Goal: Transaction & Acquisition: Purchase product/service

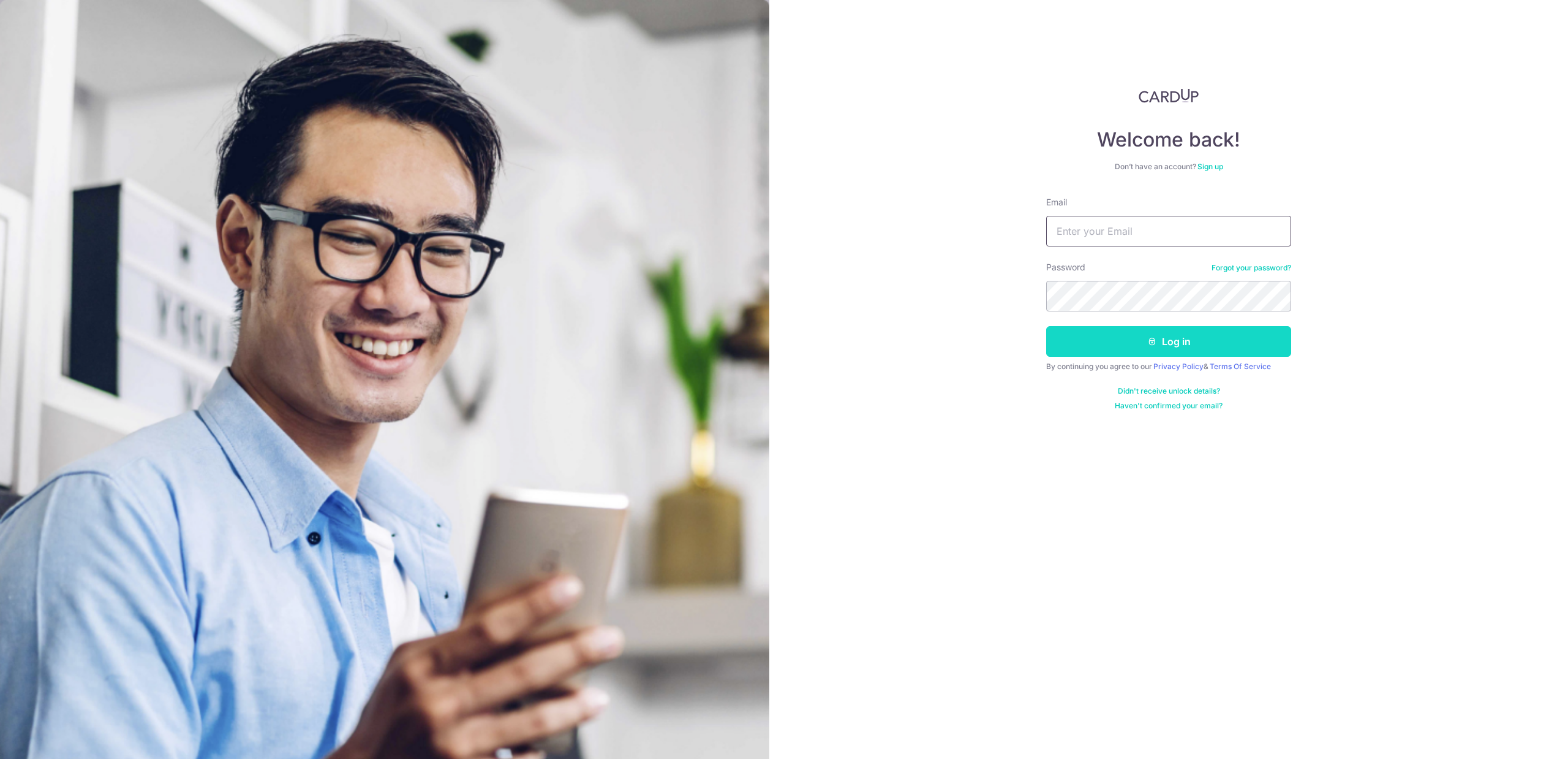
type input "[EMAIL_ADDRESS][DOMAIN_NAME]"
click at [1138, 347] on button "Log in" at bounding box center [1169, 341] width 245 height 30
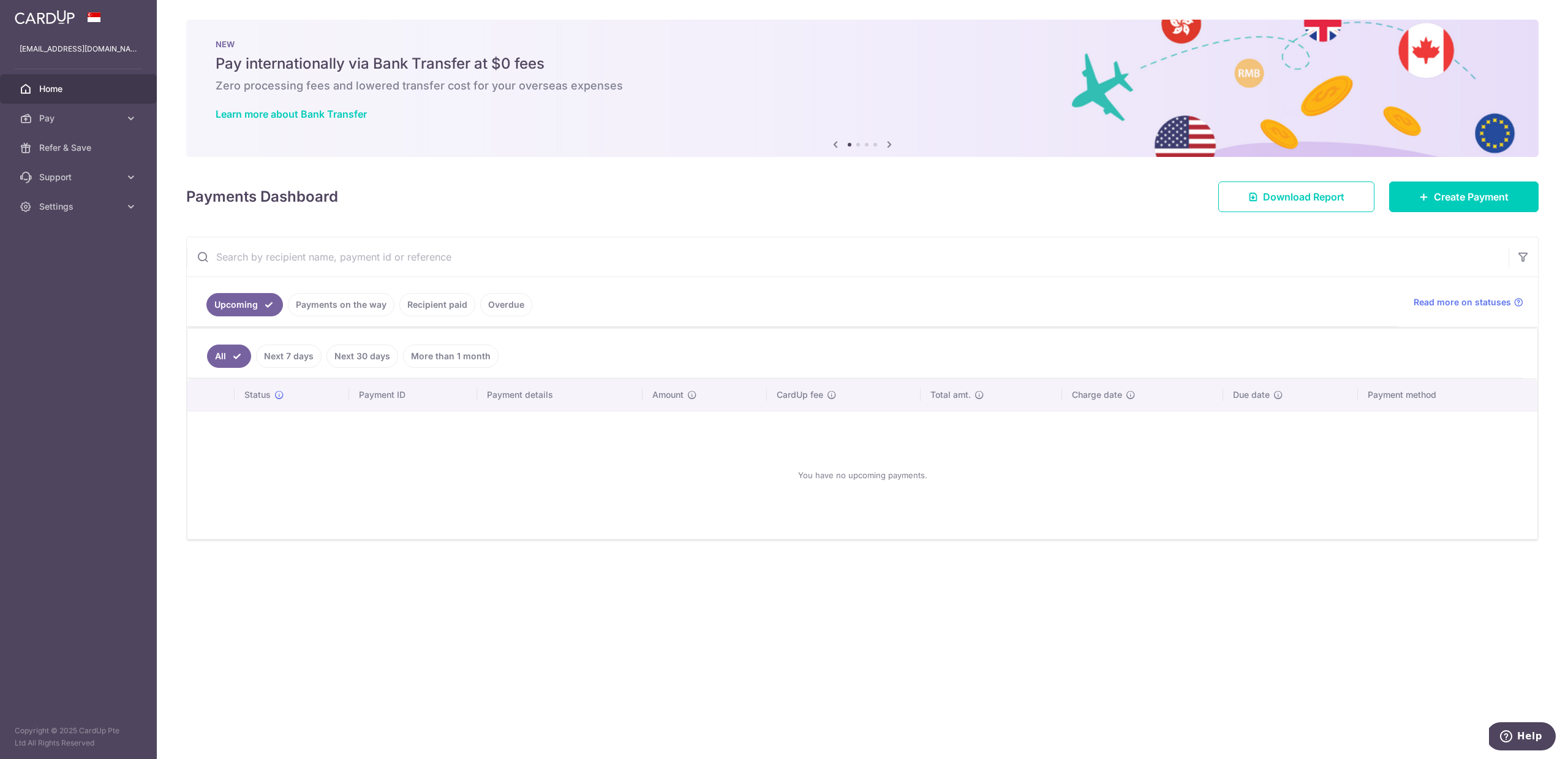
click at [451, 305] on link "Recipient paid" at bounding box center [437, 304] width 76 height 23
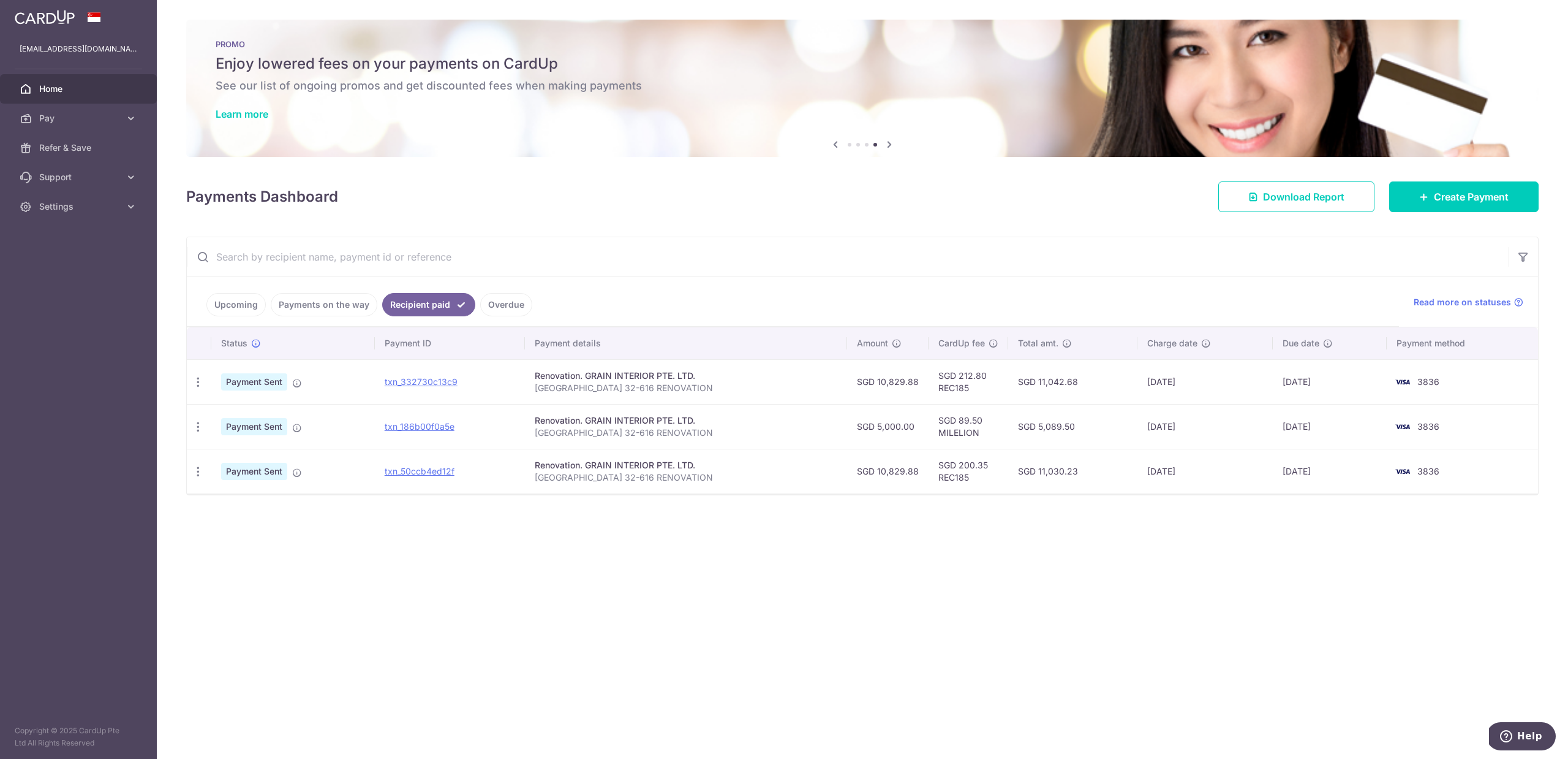
click at [230, 302] on link "Upcoming" at bounding box center [236, 304] width 59 height 23
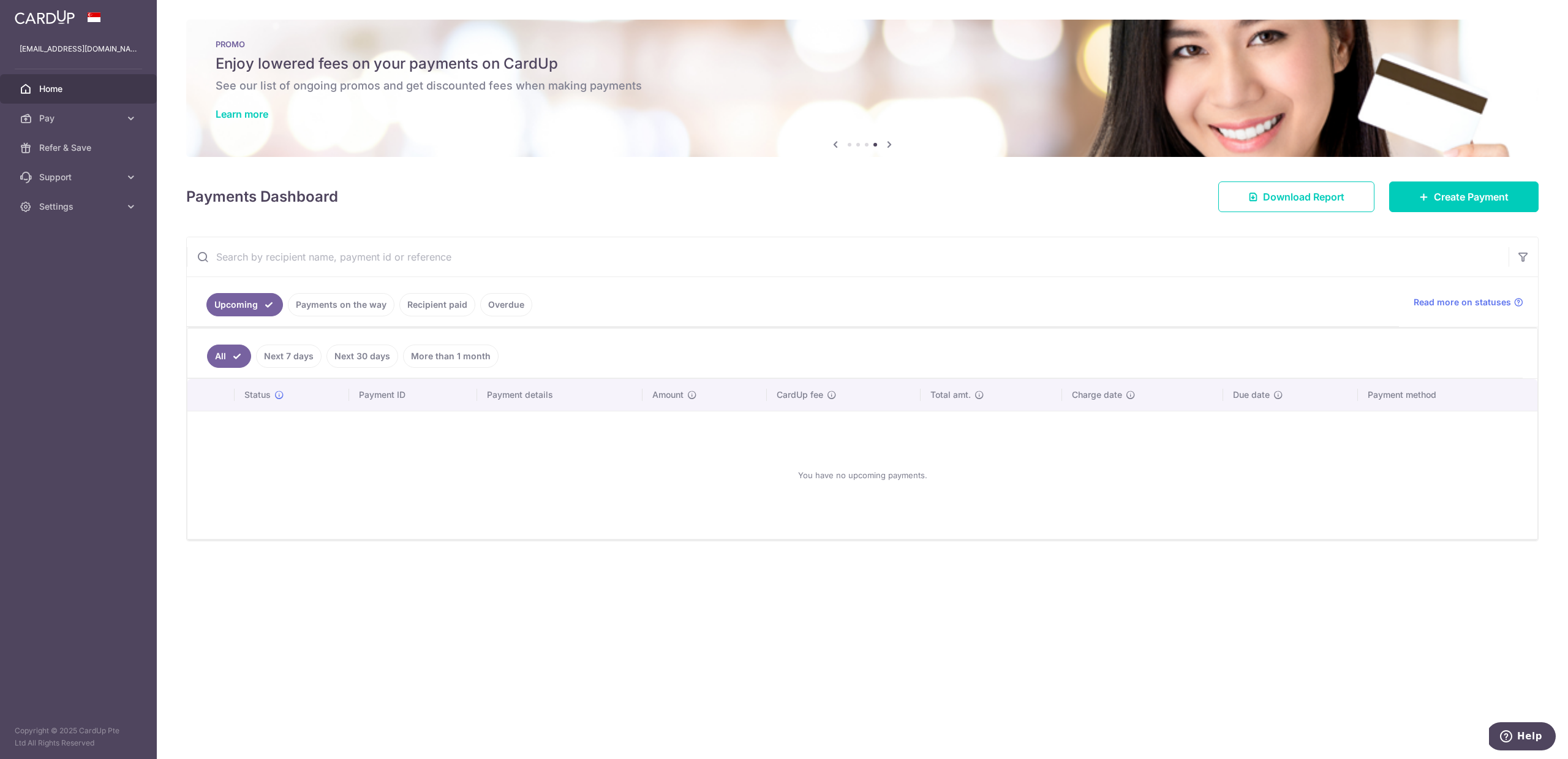
click at [312, 305] on link "Payments on the way" at bounding box center [341, 304] width 107 height 23
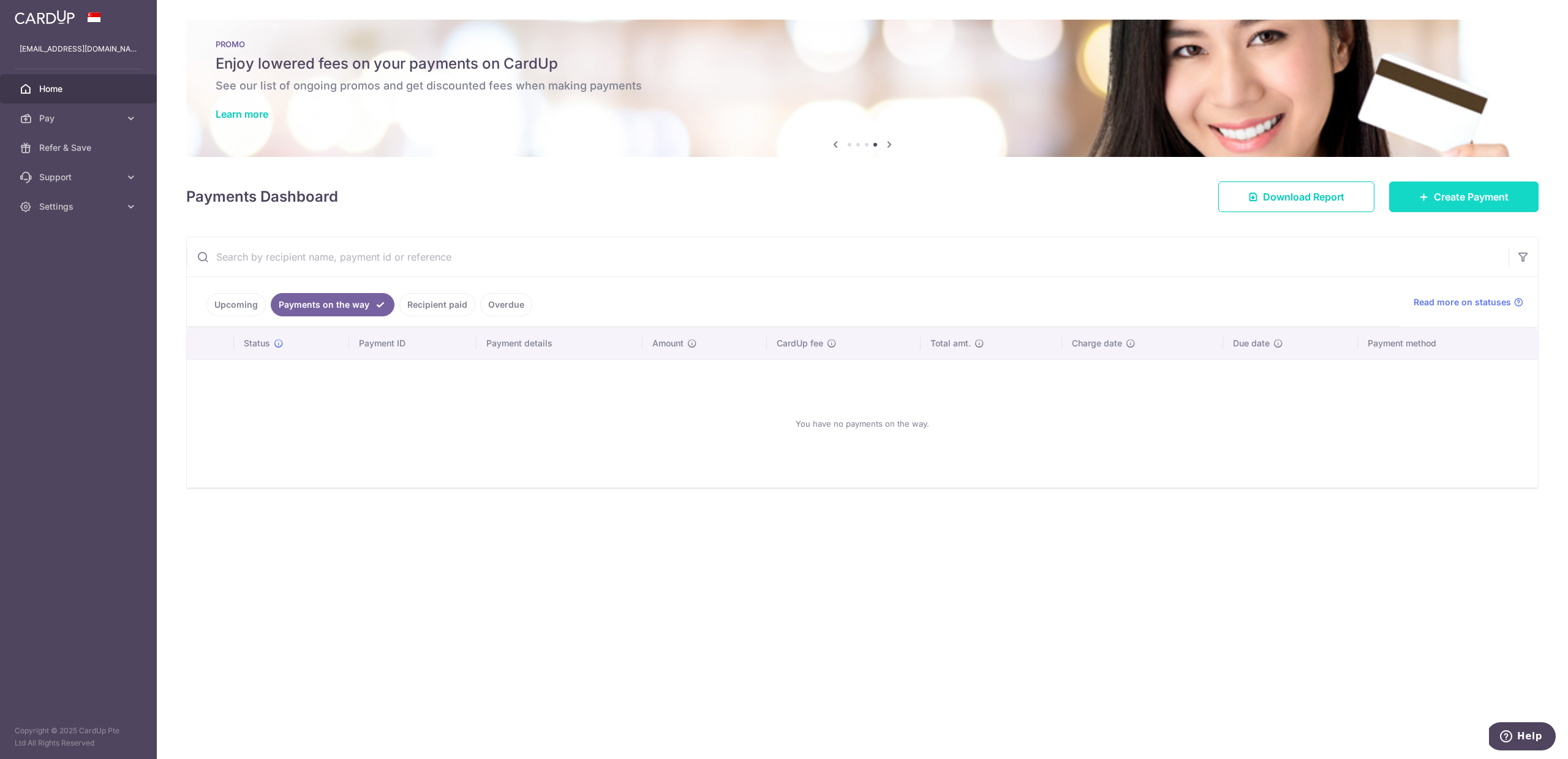
click at [1451, 199] on span "Create Payment" at bounding box center [1471, 197] width 75 height 15
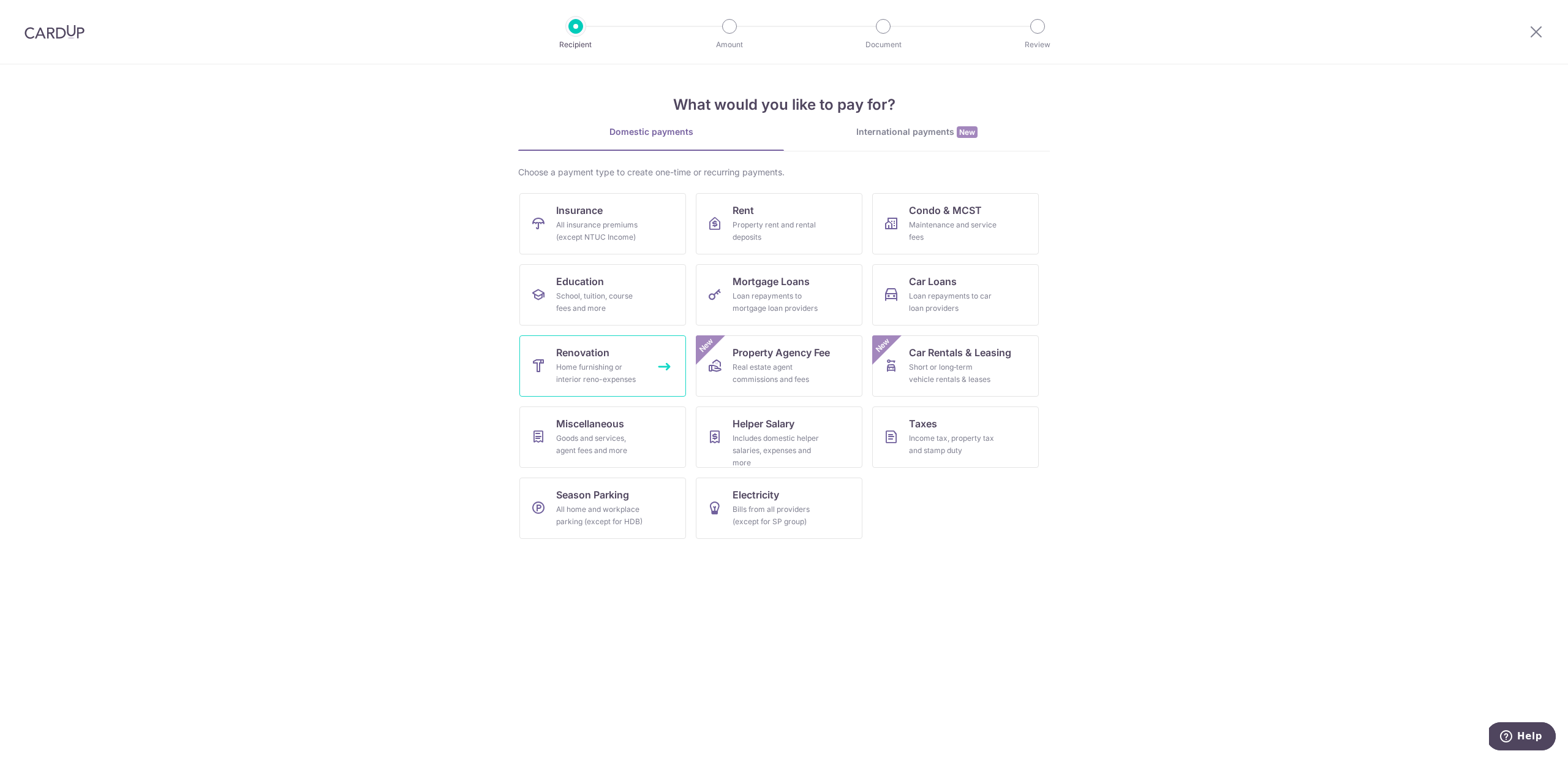
click at [617, 387] on link "Renovation Home furnishing or interior reno-expenses" at bounding box center [603, 366] width 167 height 62
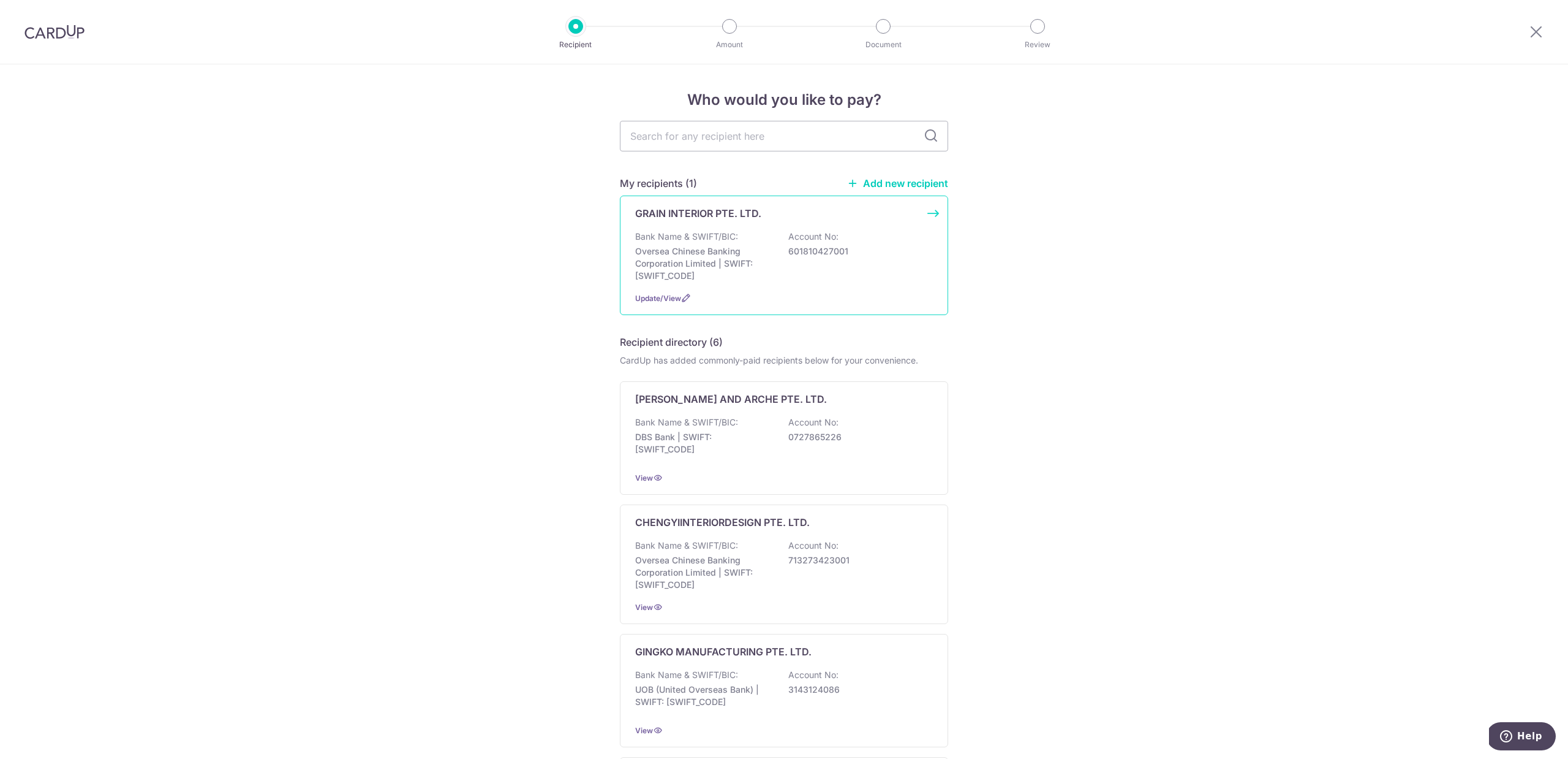
click at [795, 231] on p "Account No:" at bounding box center [813, 236] width 50 height 12
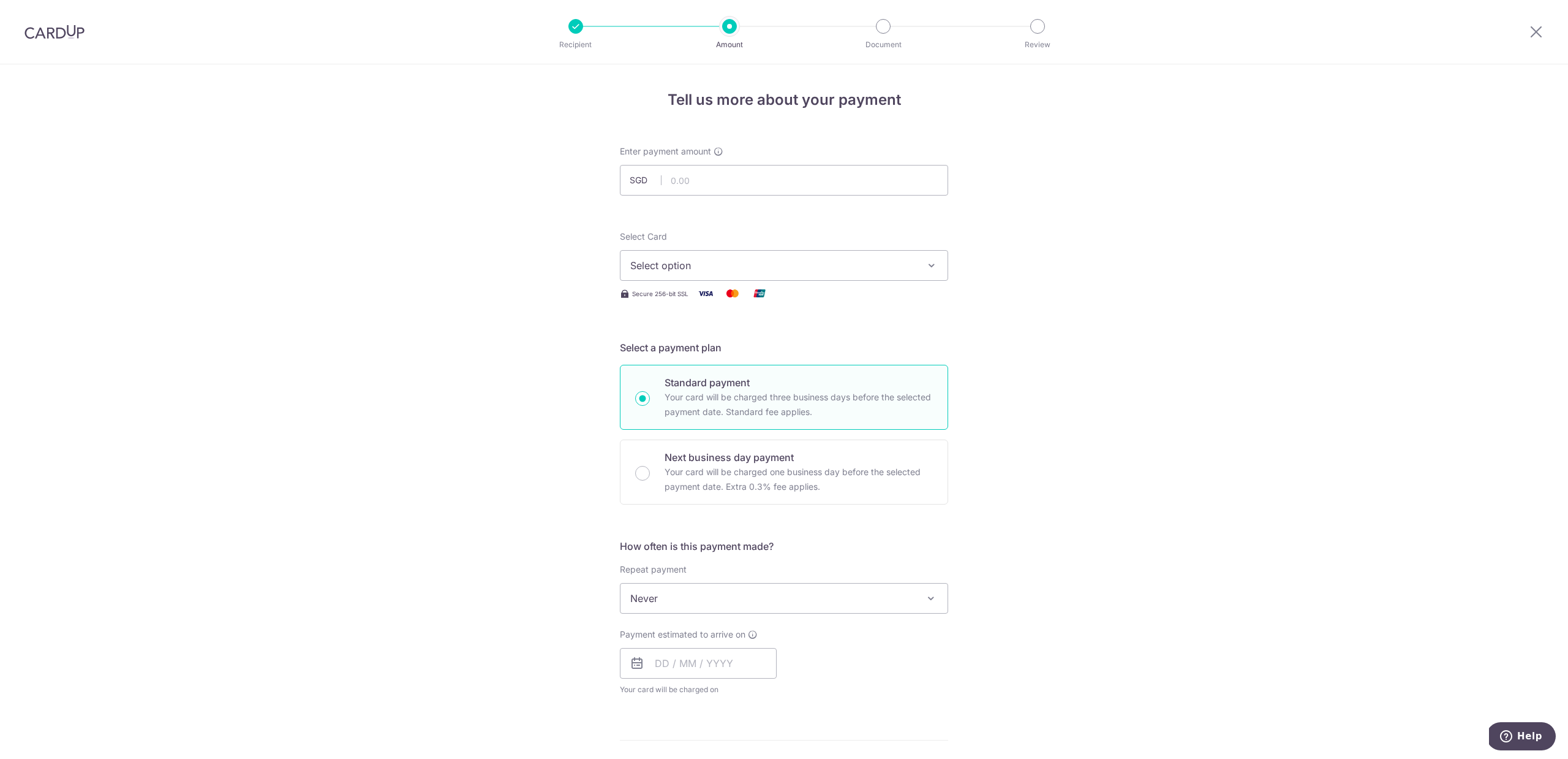
click at [849, 266] on span "Select option" at bounding box center [773, 265] width 286 height 15
click at [728, 351] on span "**** 3836" at bounding box center [783, 353] width 308 height 15
click at [710, 182] on input "text" at bounding box center [784, 180] width 328 height 30
type input "10000"
type input "10,000.00"
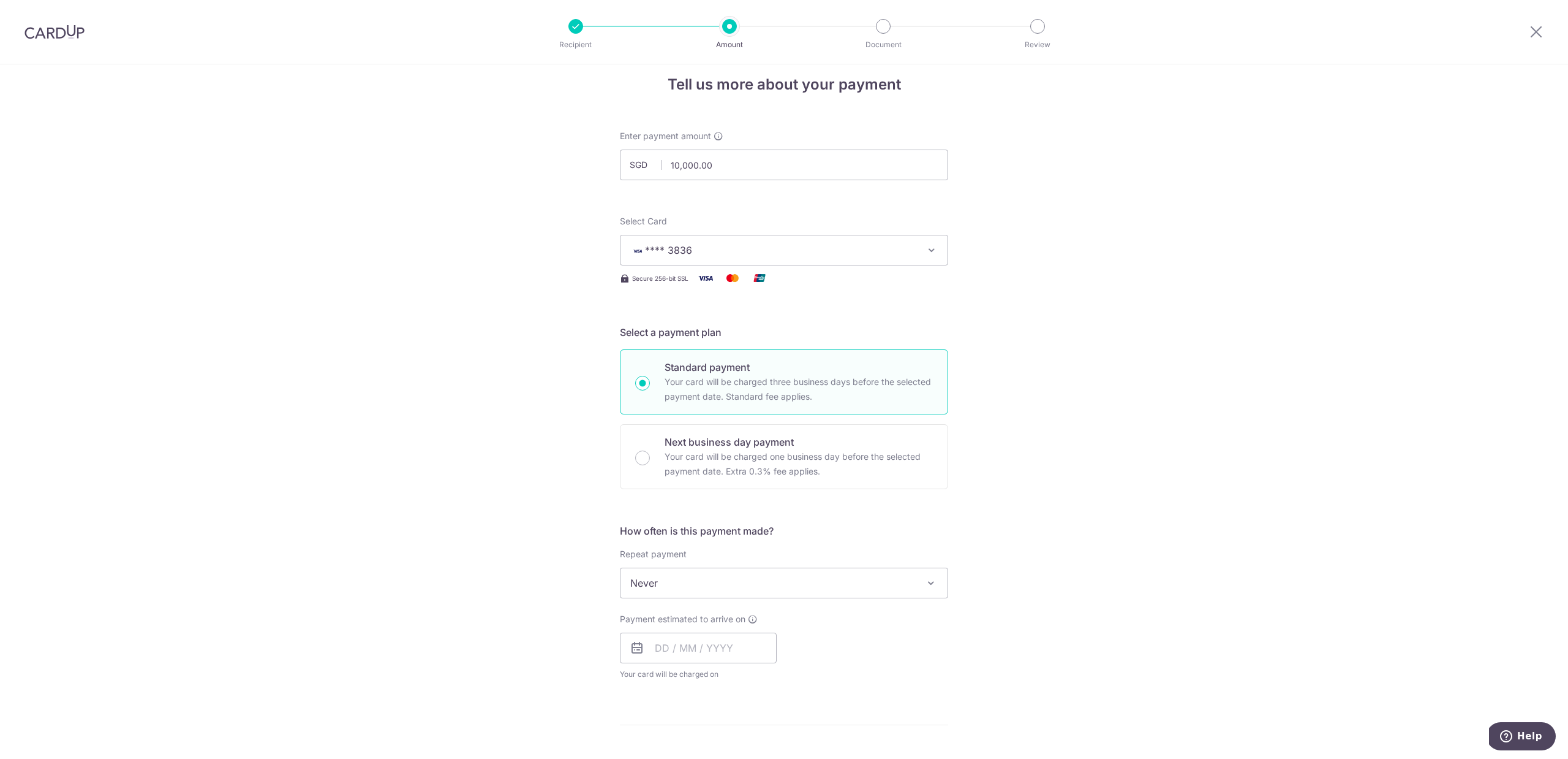
scroll to position [46, 0]
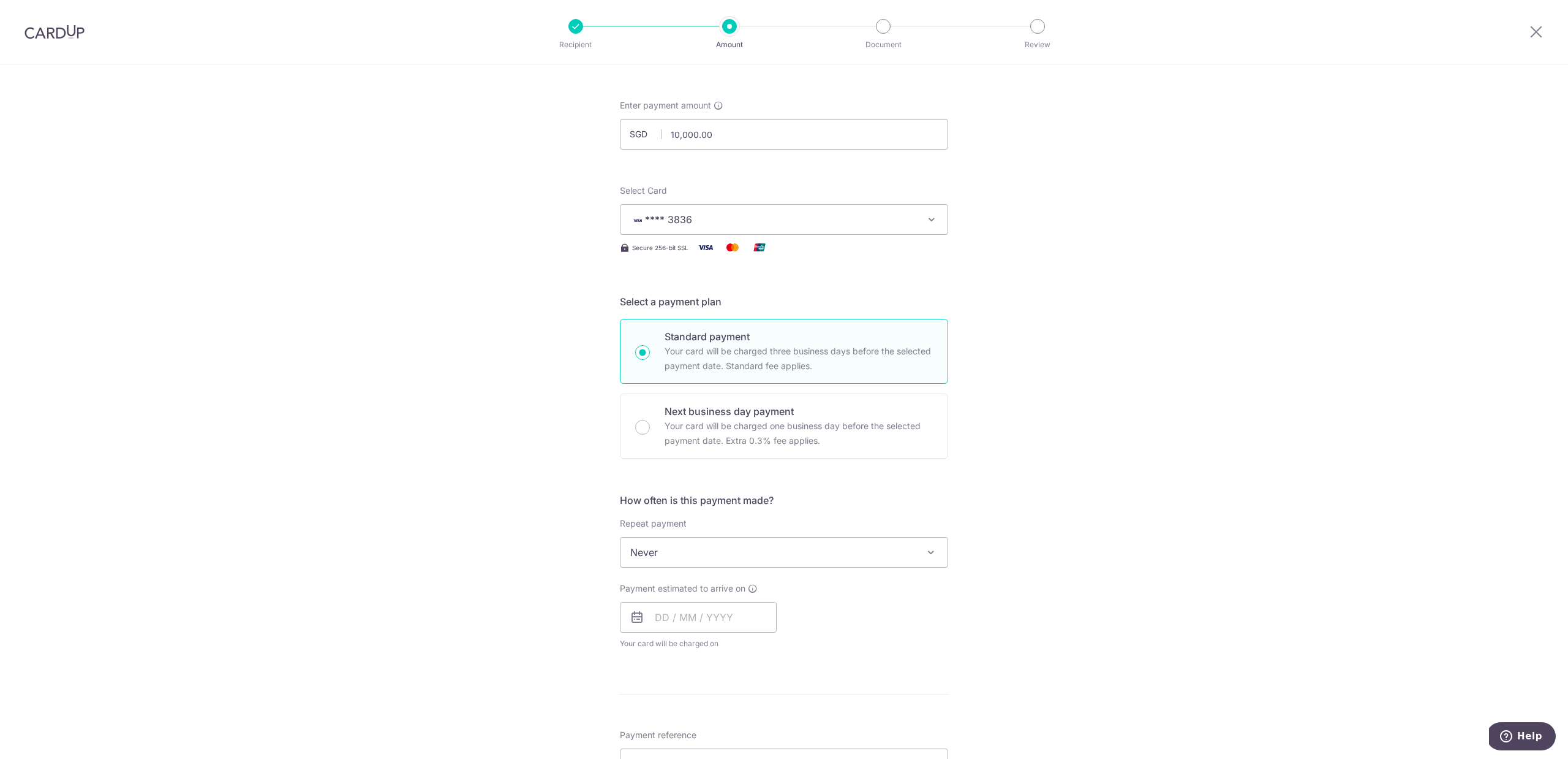
click at [699, 548] on span "Never" at bounding box center [784, 552] width 327 height 30
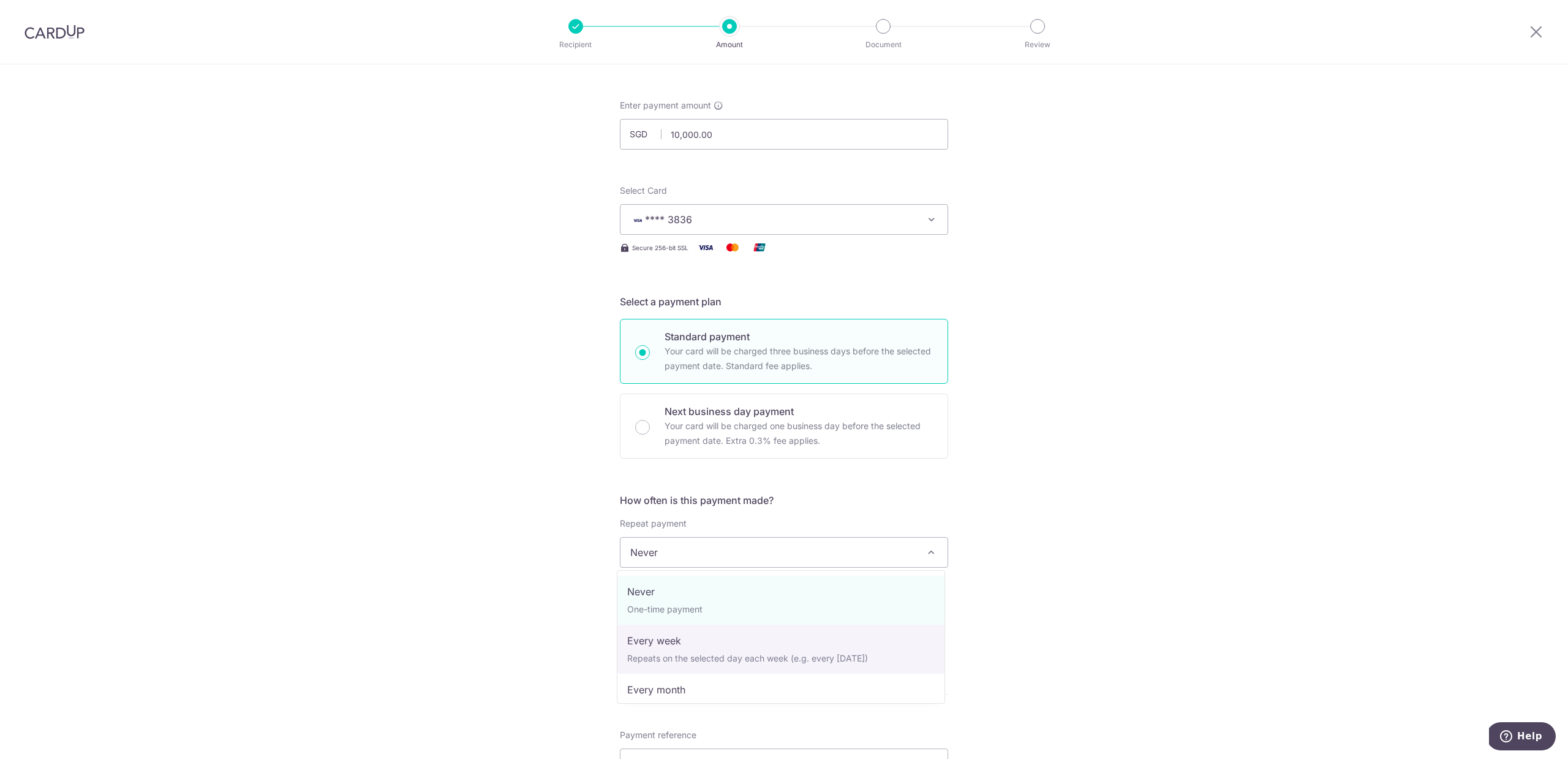
select select "2"
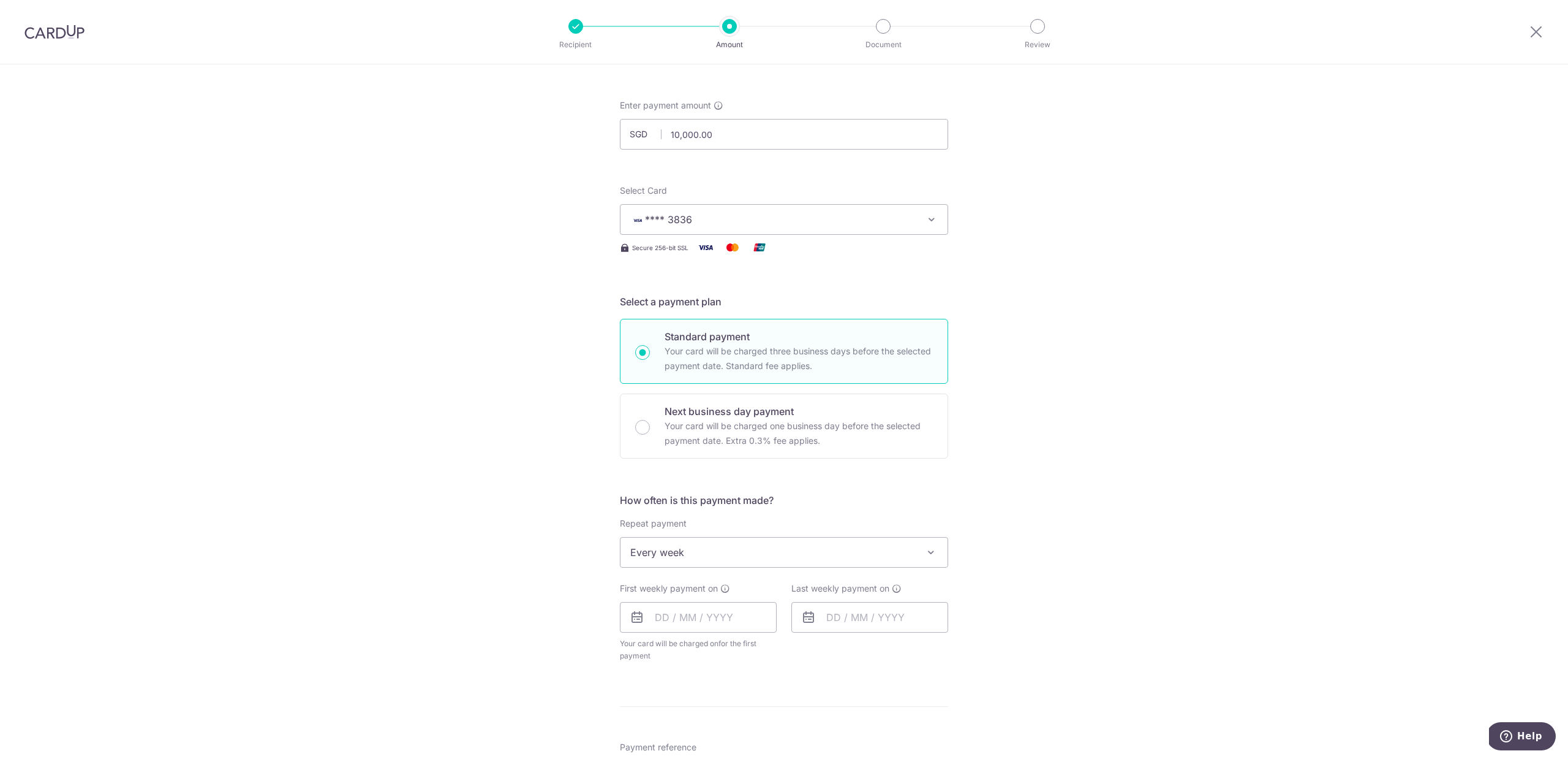
scroll to position [154, 0]
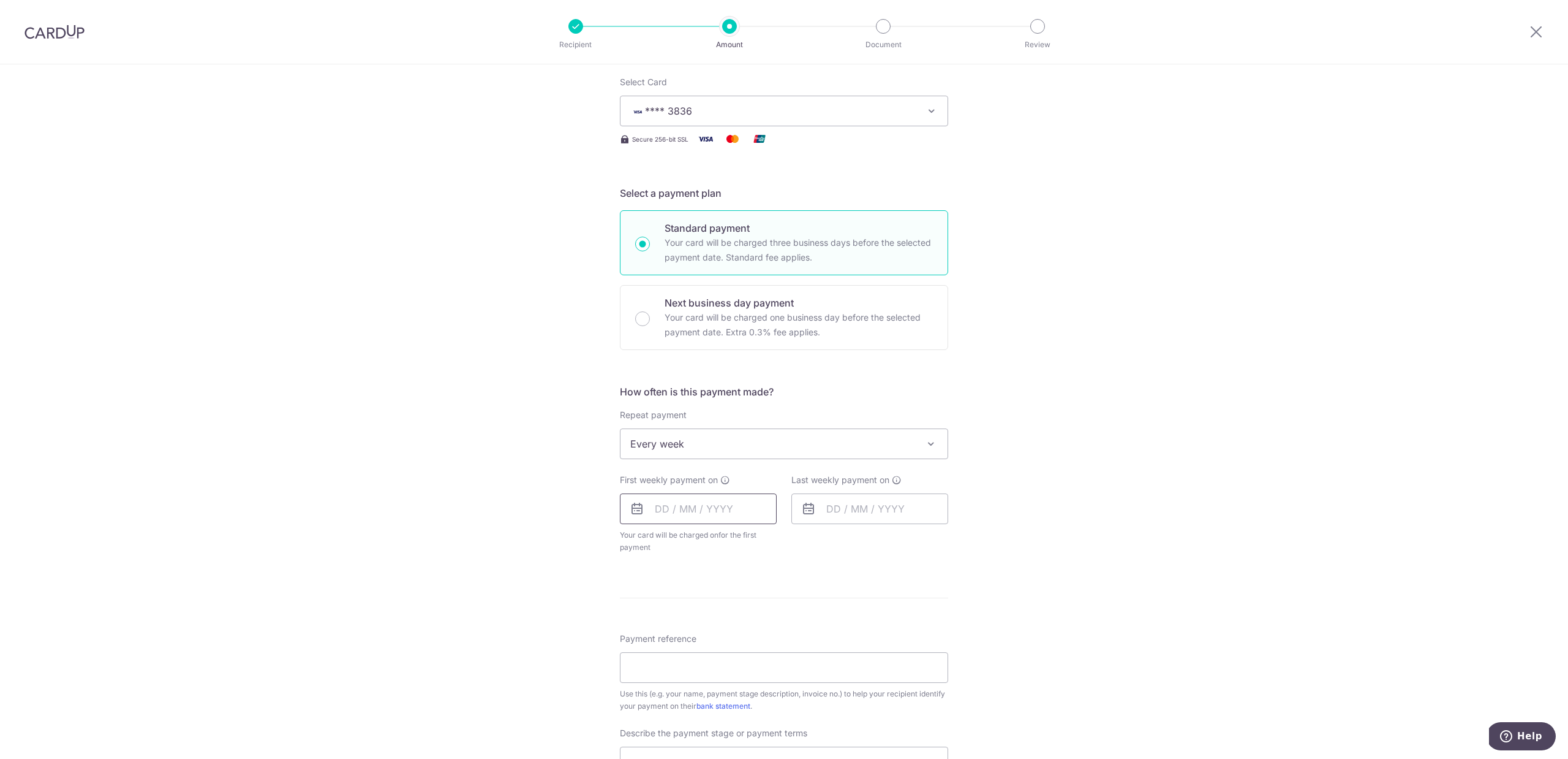
click at [689, 509] on input "text" at bounding box center [698, 508] width 157 height 30
click at [768, 639] on link "15" at bounding box center [768, 645] width 20 height 20
type input "[DATE]"
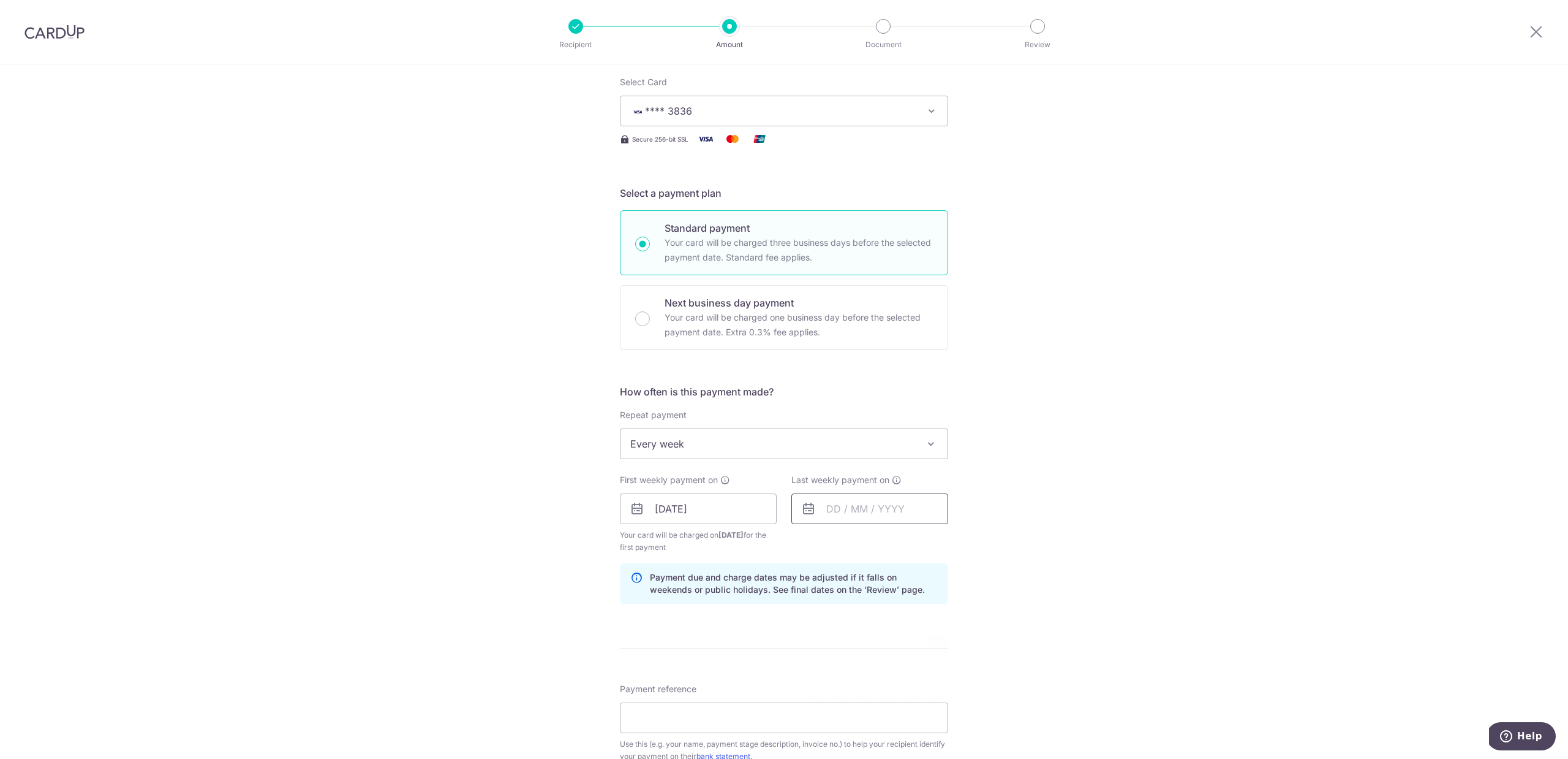
click at [850, 508] on input "text" at bounding box center [870, 508] width 157 height 30
click at [937, 671] on link "22" at bounding box center [939, 669] width 20 height 20
type input "[DATE]"
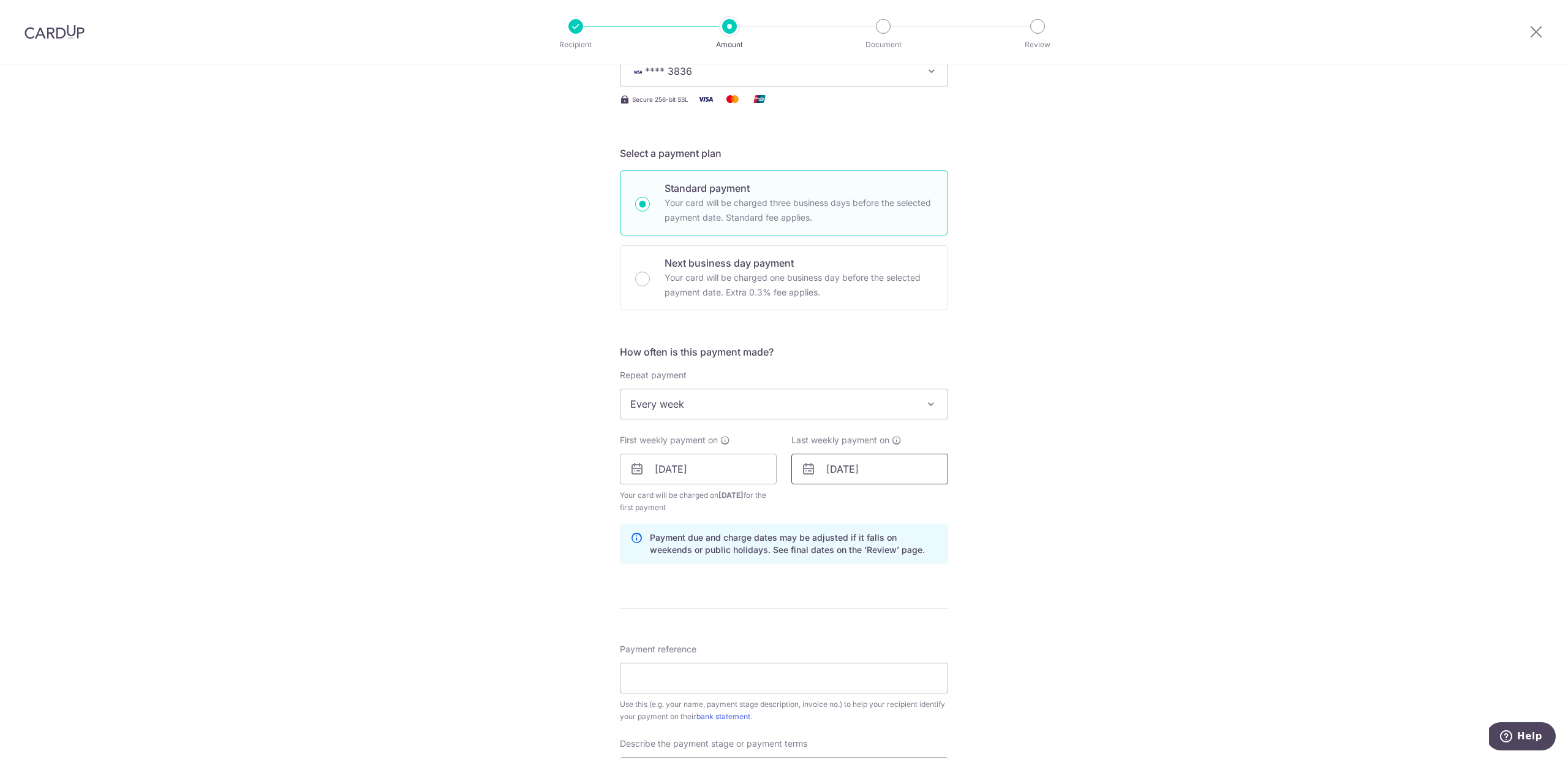
click at [848, 468] on input "[DATE]" at bounding box center [870, 468] width 157 height 30
click at [1038, 586] on div "Tell us more about your payment Enter payment amount SGD 10,000.00 10000.00 Sel…" at bounding box center [784, 497] width 1568 height 1253
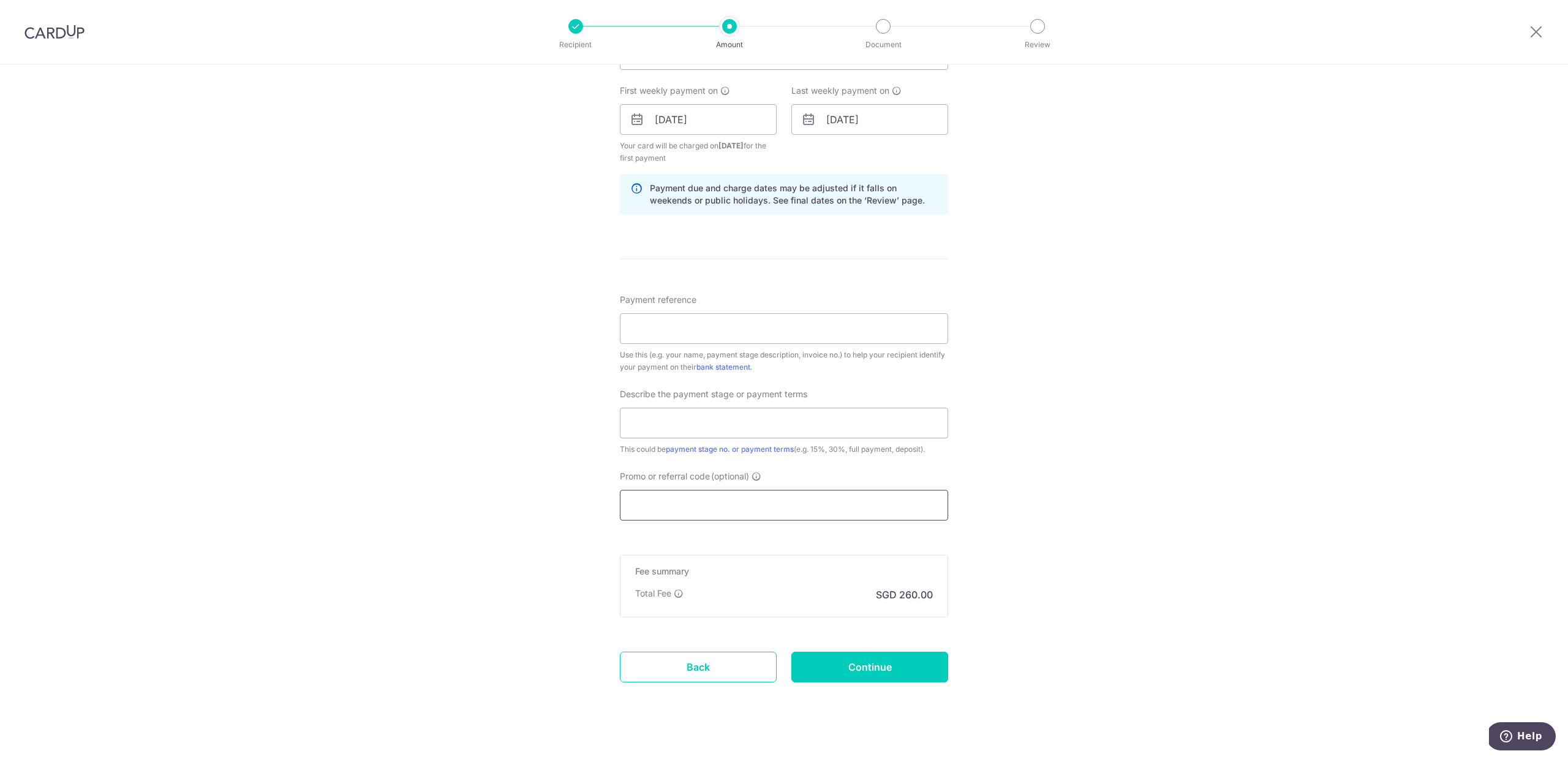
click at [747, 511] on input "Promo or referral code (optional)" at bounding box center [784, 504] width 328 height 30
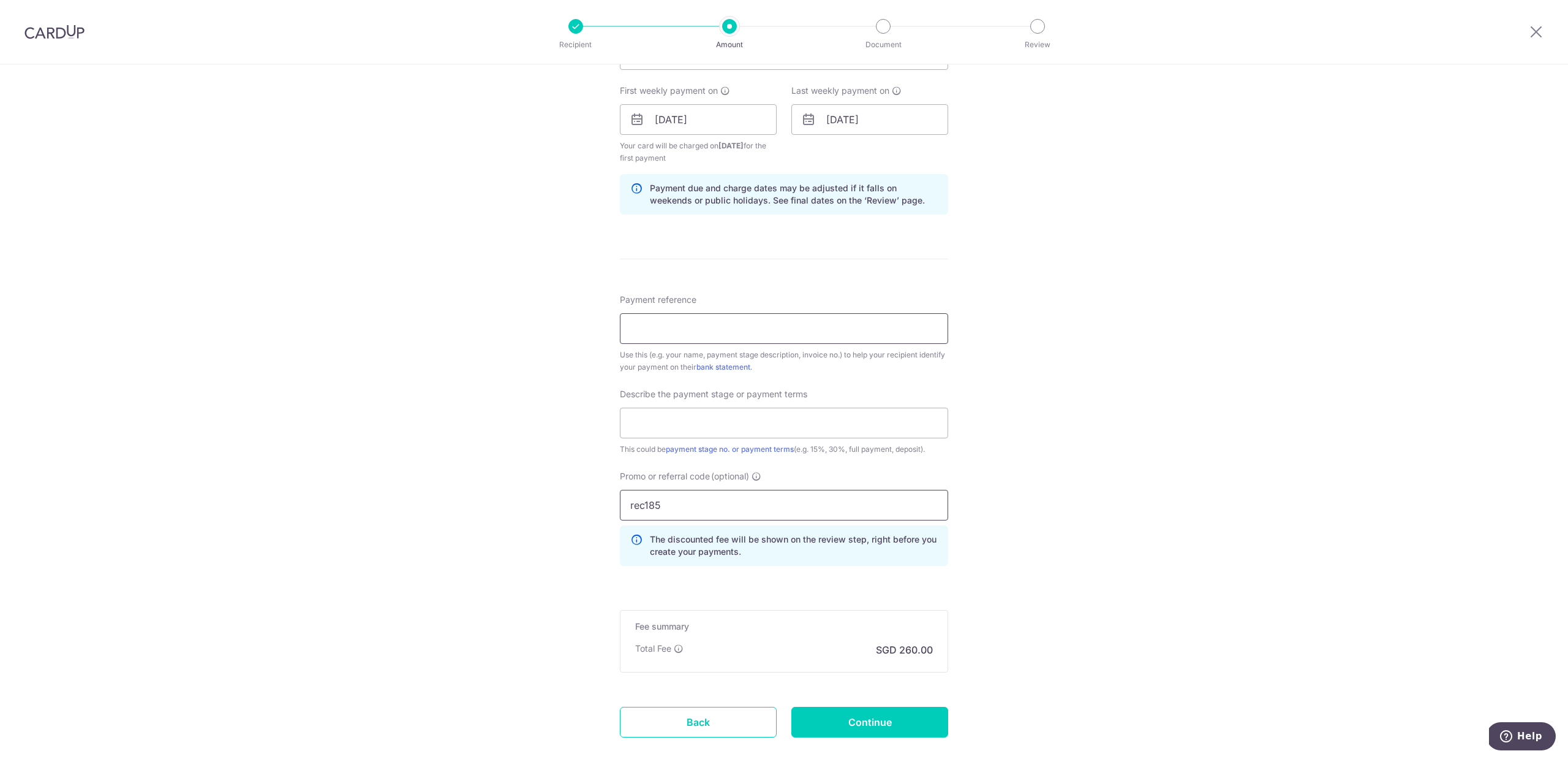
type input "rec185"
click at [715, 317] on input "Payment reference" at bounding box center [784, 328] width 328 height 30
type input "TPY RIDGE 32-616 RENOVATION"
click at [676, 429] on input "text" at bounding box center [784, 422] width 328 height 30
click at [635, 423] on input "text" at bounding box center [784, 422] width 328 height 30
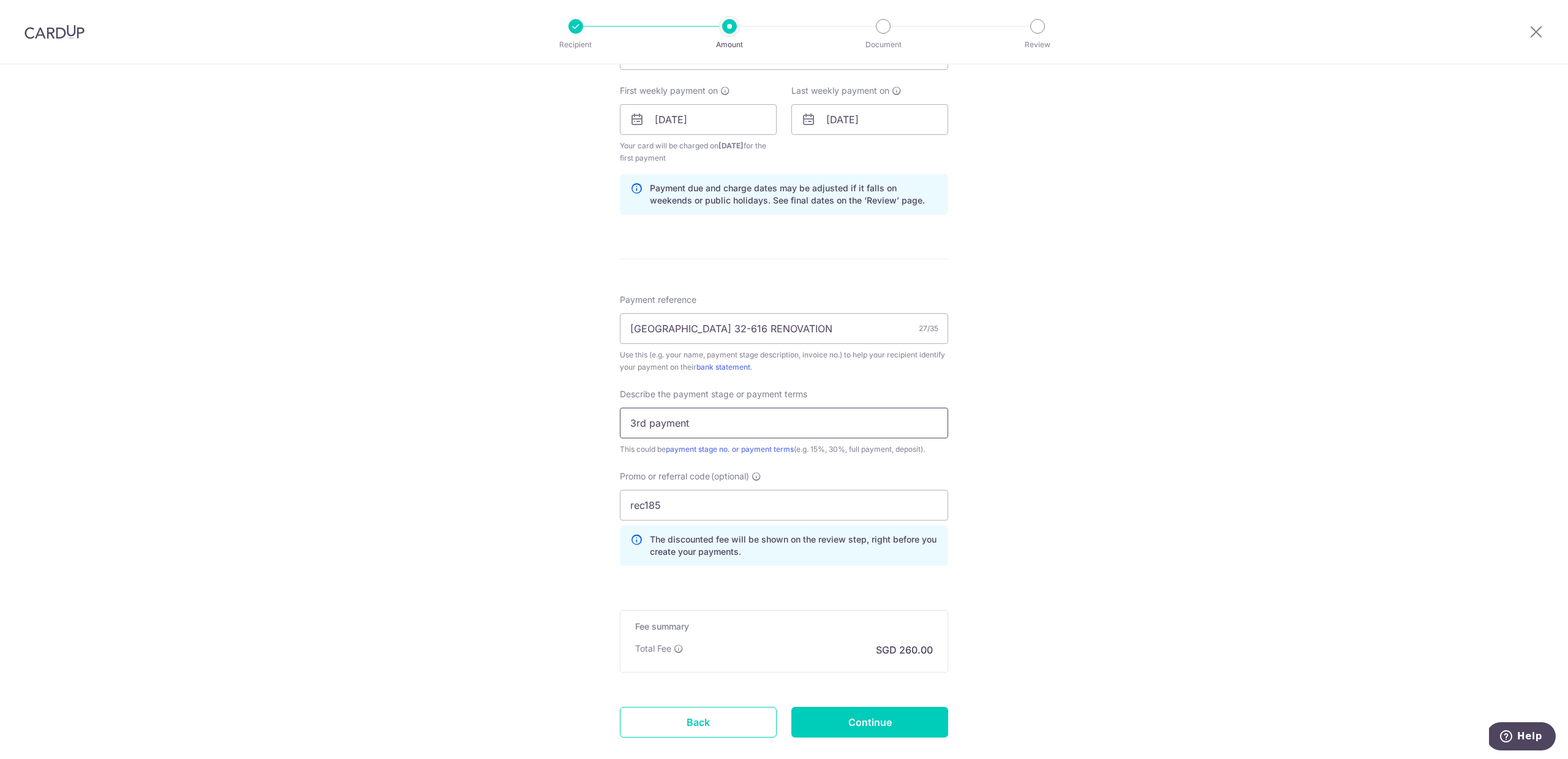
click at [636, 419] on input "3rd payment" at bounding box center [784, 422] width 328 height 30
type input "4th payment"
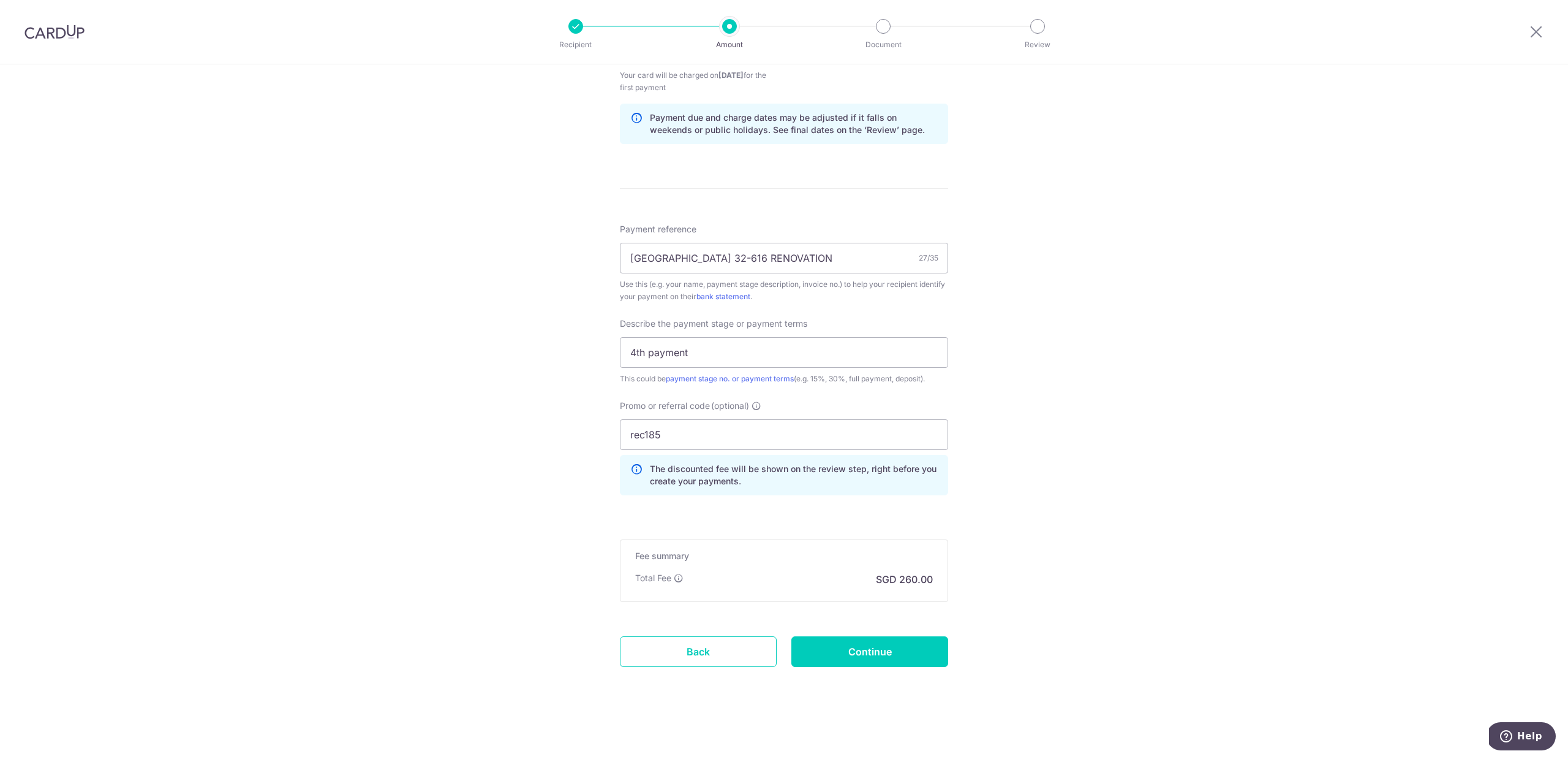
click at [1045, 528] on div "Tell us more about your payment Enter payment amount SGD 10,000.00 10000.00 Sel…" at bounding box center [784, 105] width 1568 height 1309
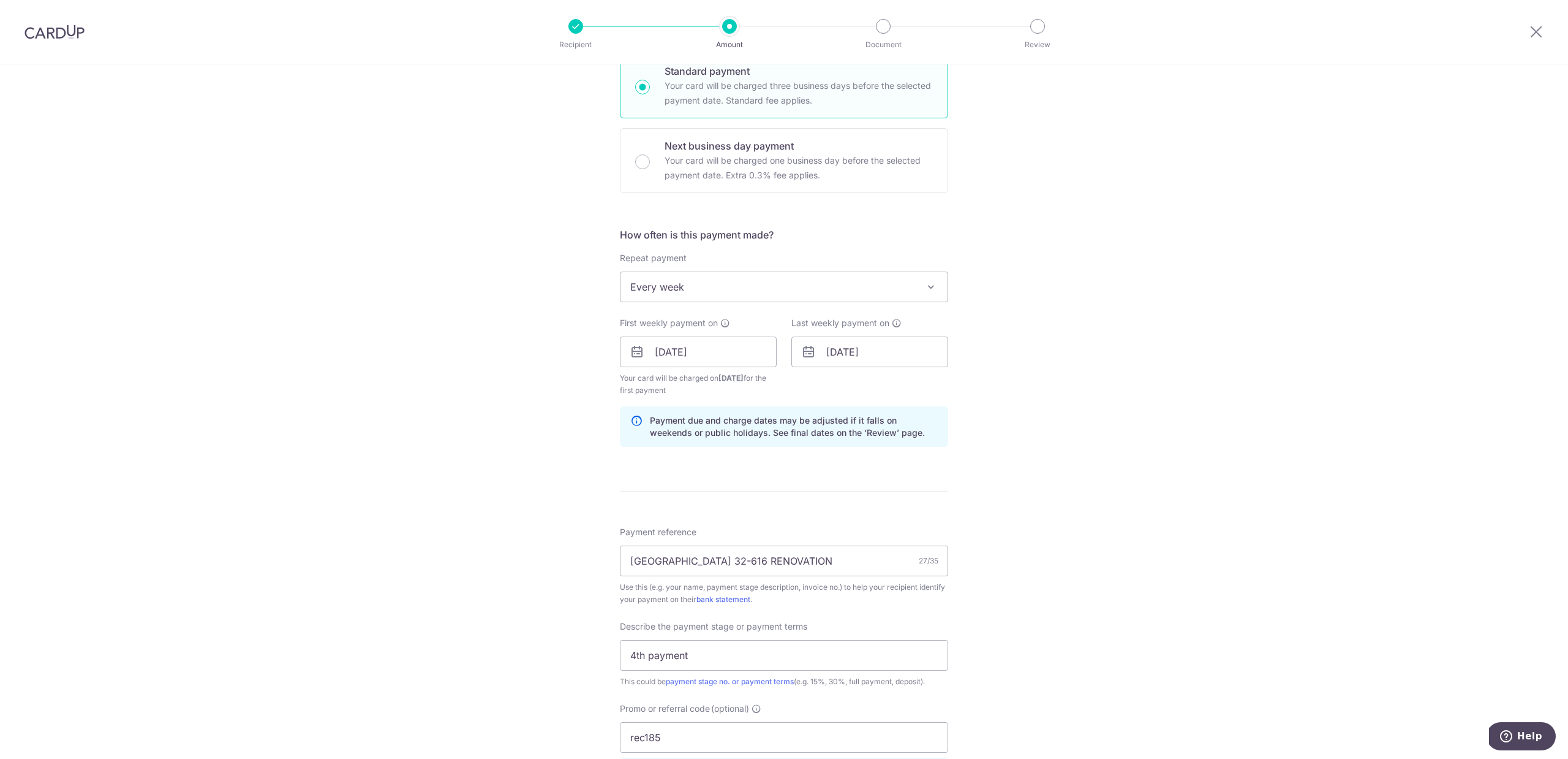
scroll to position [514, 0]
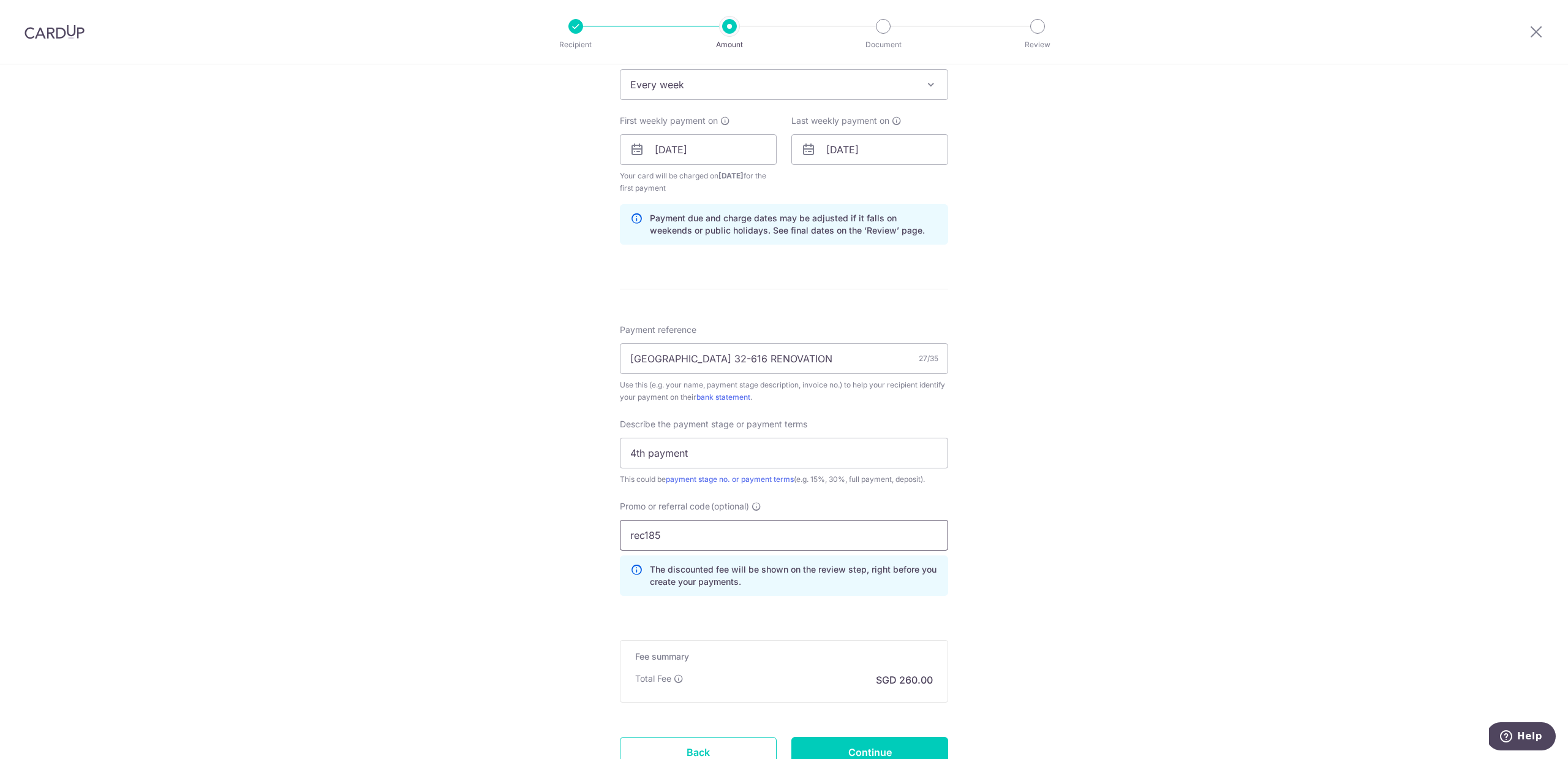
click at [677, 540] on input "rec185" at bounding box center [784, 535] width 328 height 30
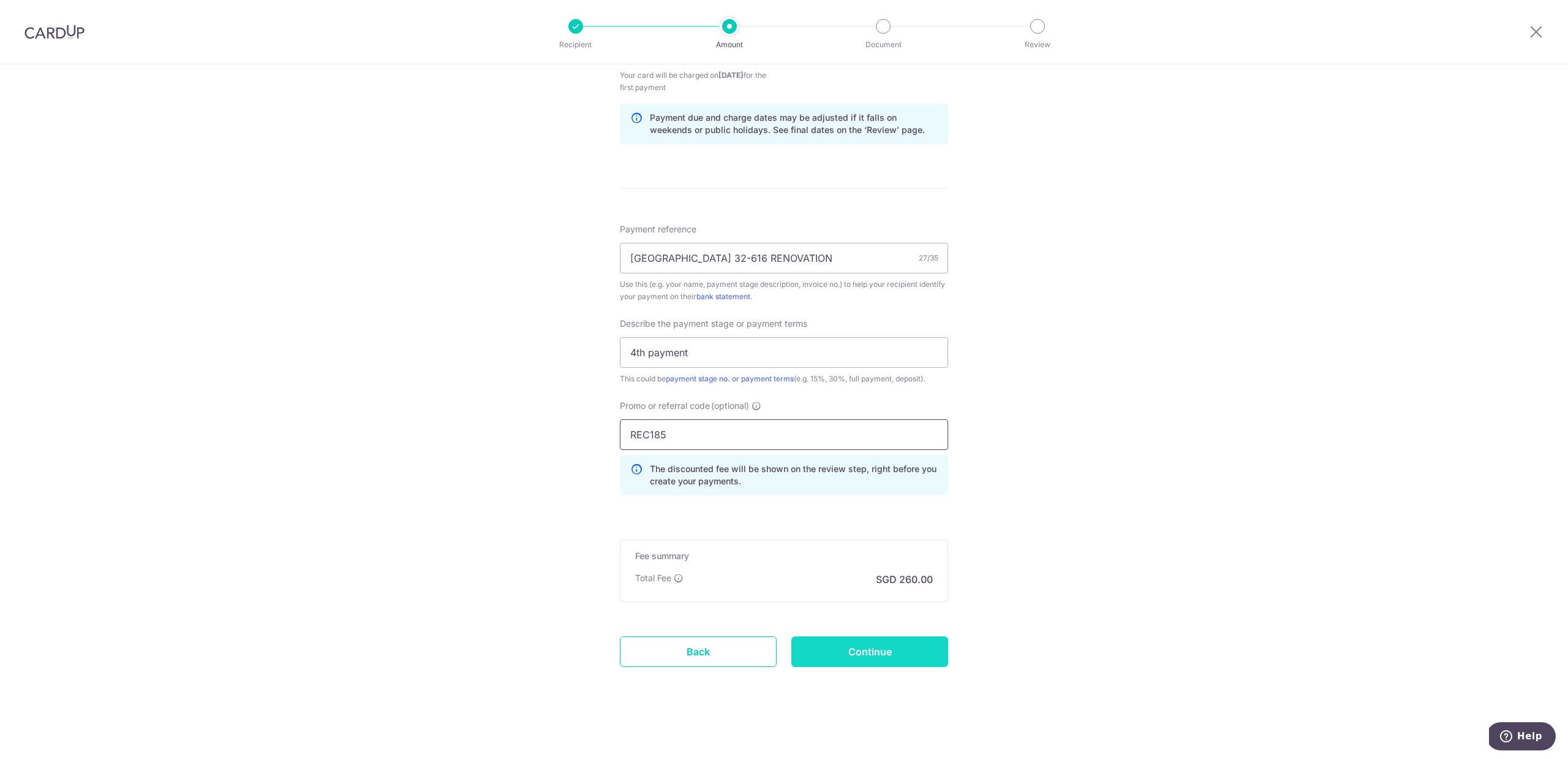
type input "REC185"
click at [848, 646] on input "Continue" at bounding box center [870, 651] width 157 height 30
type input "Create Schedule"
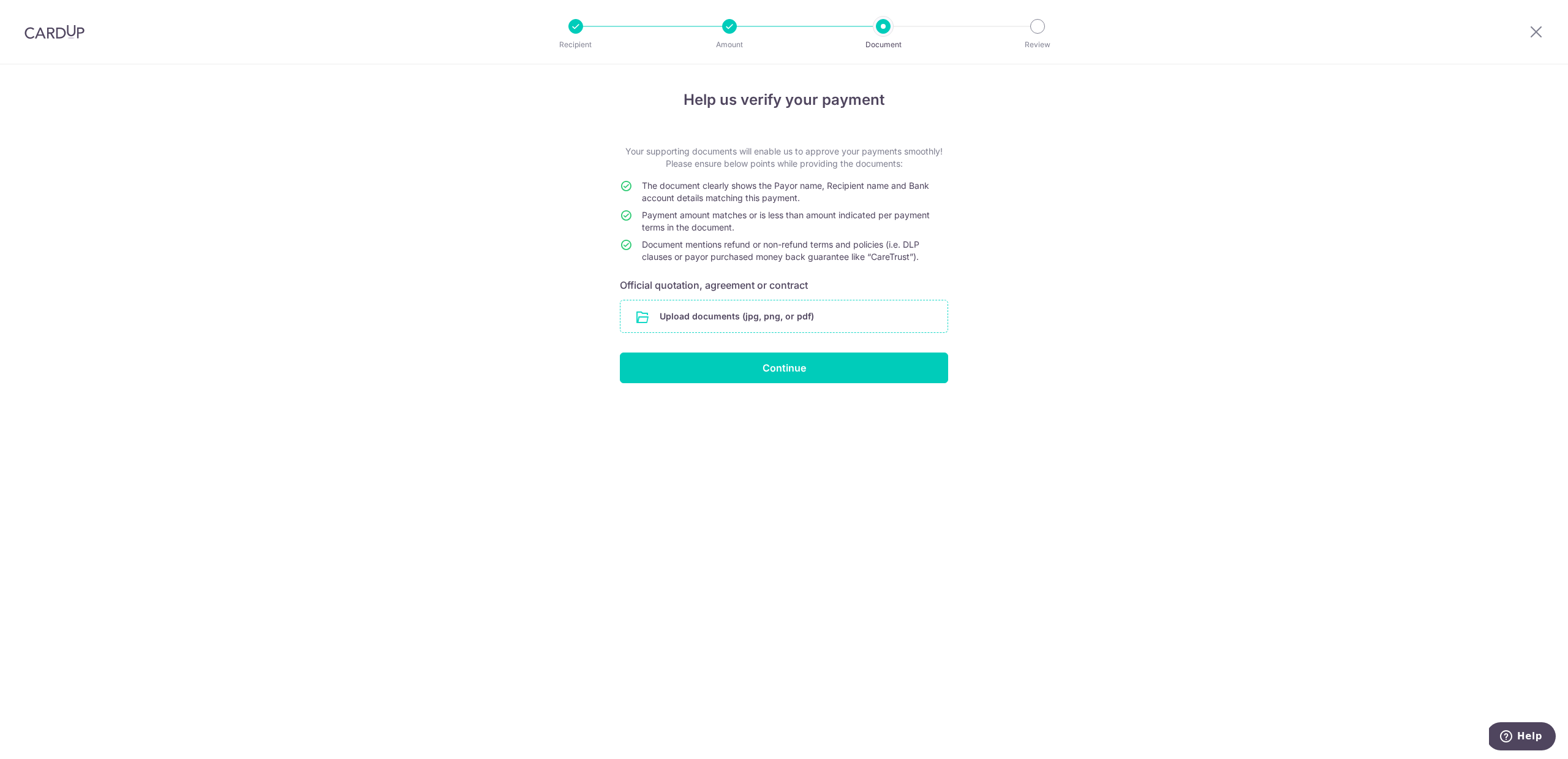
click at [768, 318] on input "file" at bounding box center [784, 316] width 327 height 32
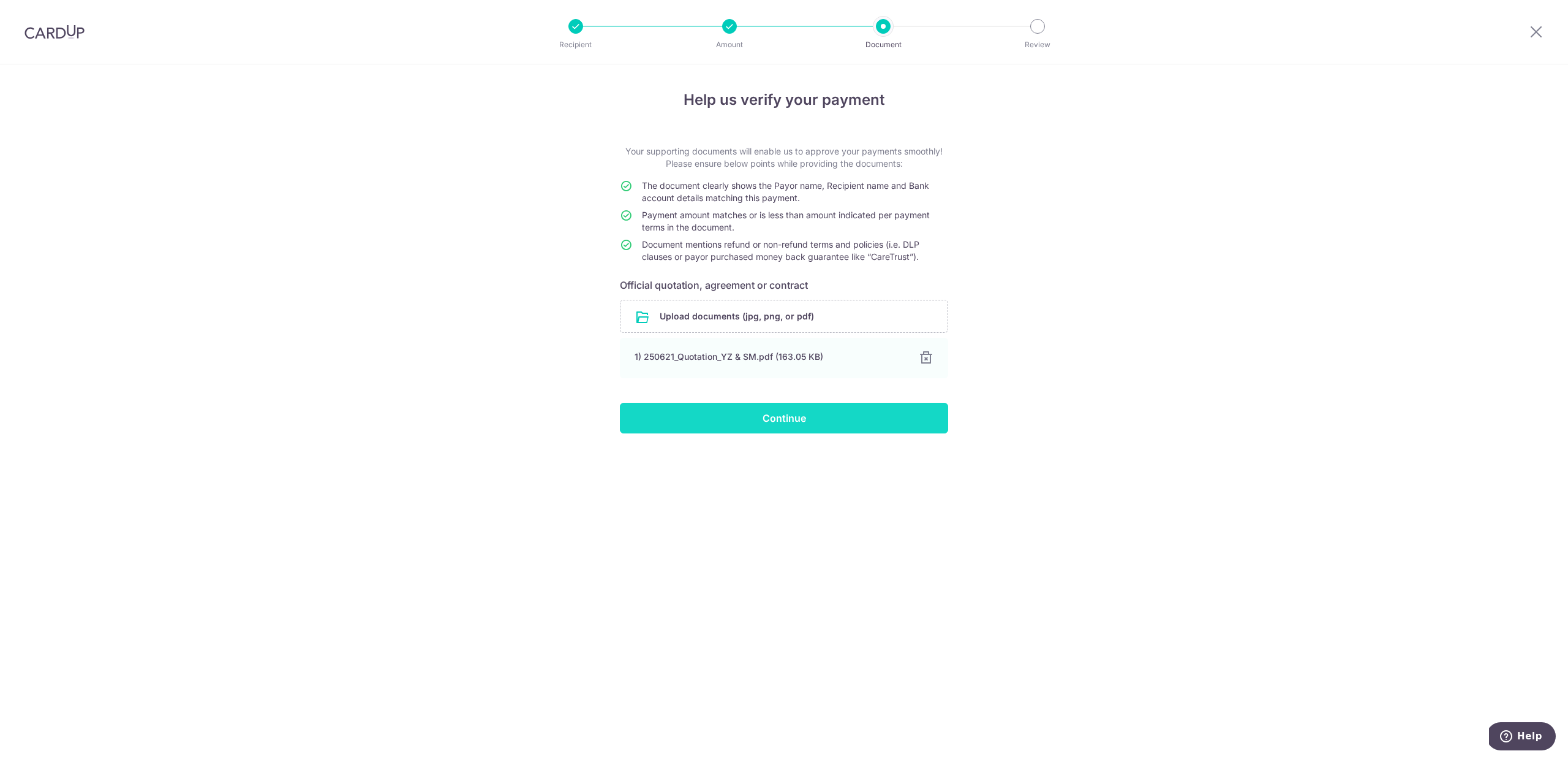
click at [743, 416] on input "Continue" at bounding box center [784, 417] width 328 height 30
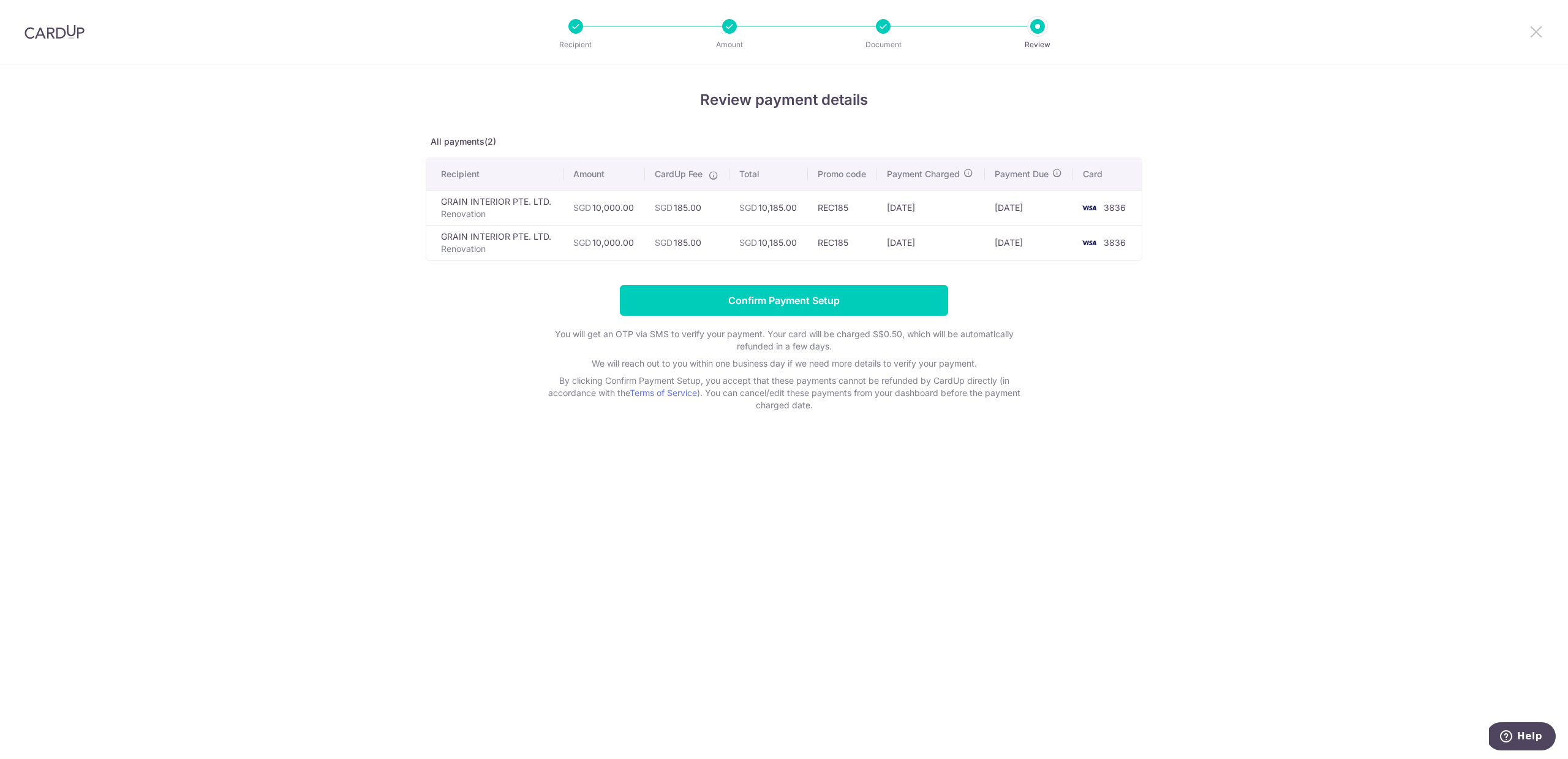
click at [1533, 28] on icon at bounding box center [1535, 32] width 15 height 16
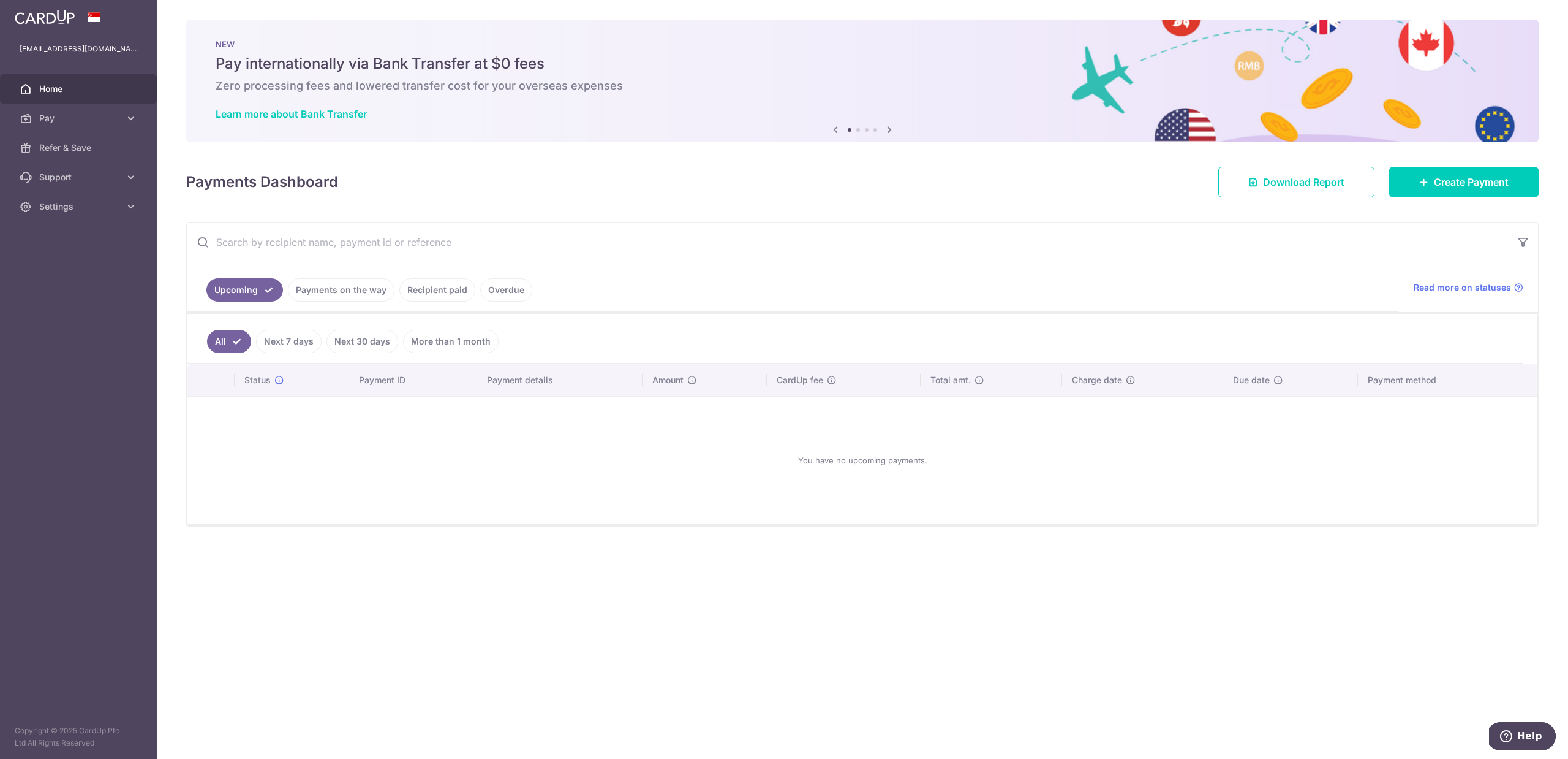
click at [370, 291] on link "Payments on the way" at bounding box center [341, 289] width 107 height 23
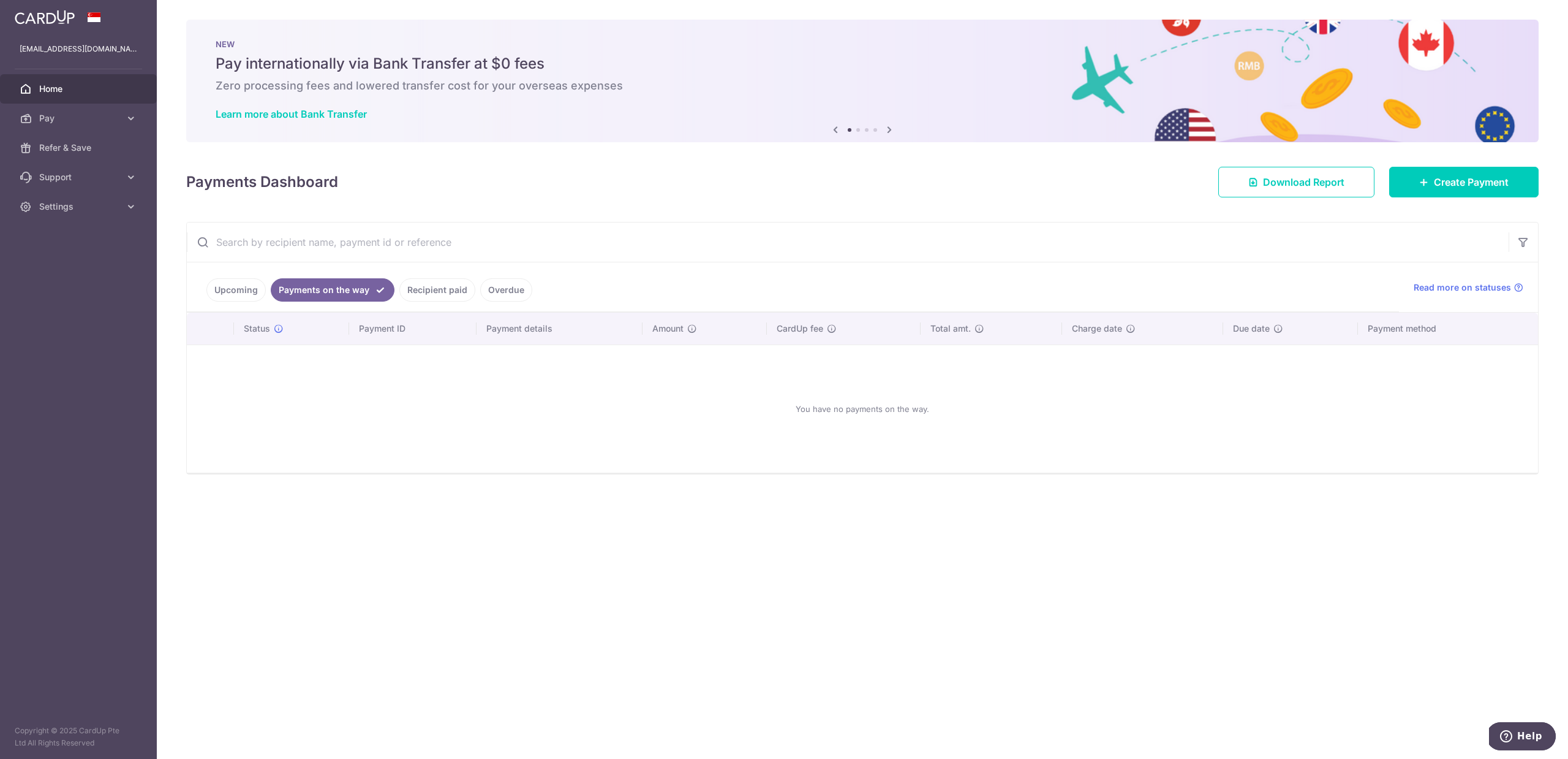
click at [440, 294] on link "Recipient paid" at bounding box center [437, 289] width 76 height 23
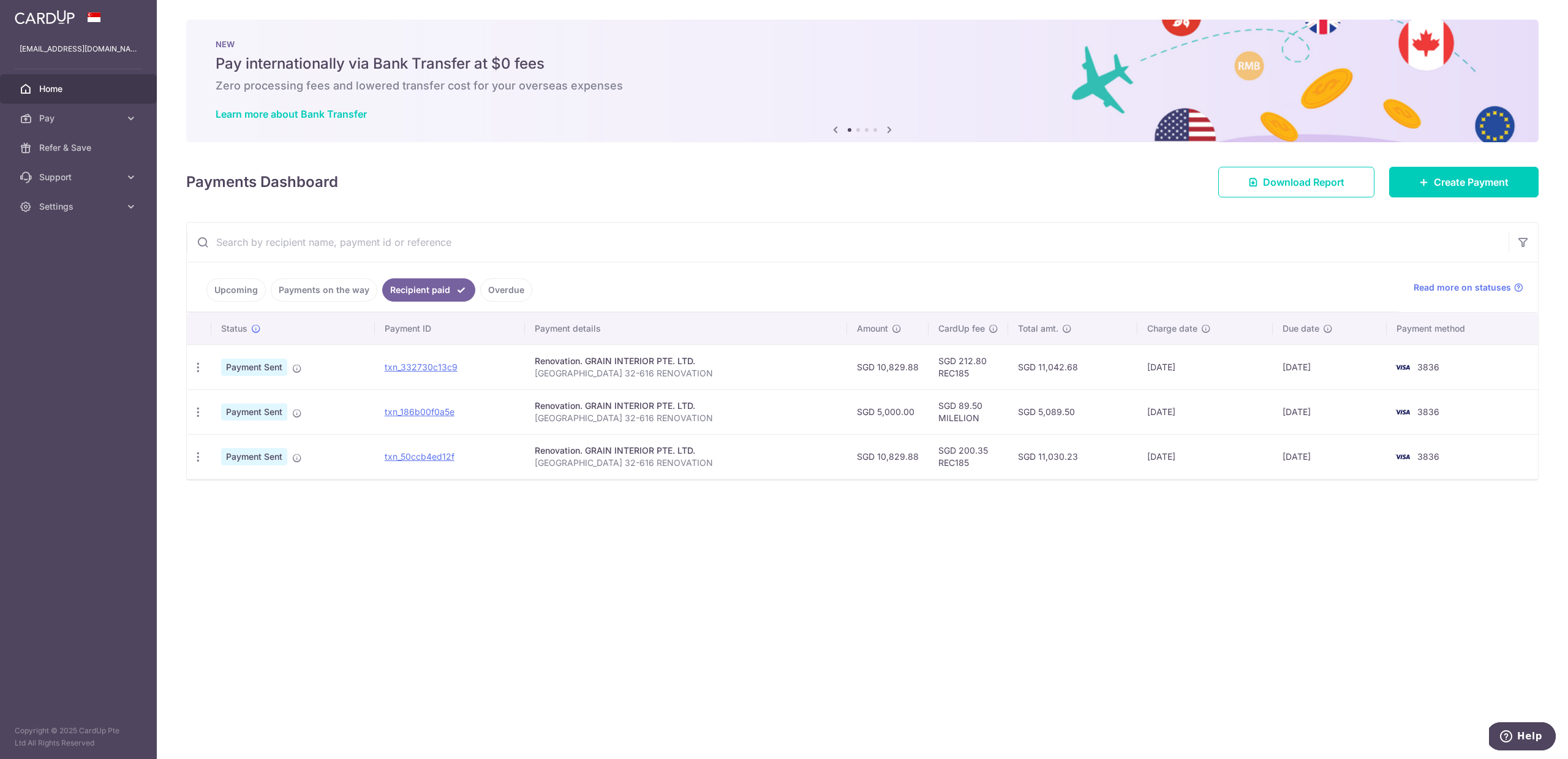
click at [229, 294] on link "Upcoming" at bounding box center [236, 289] width 59 height 23
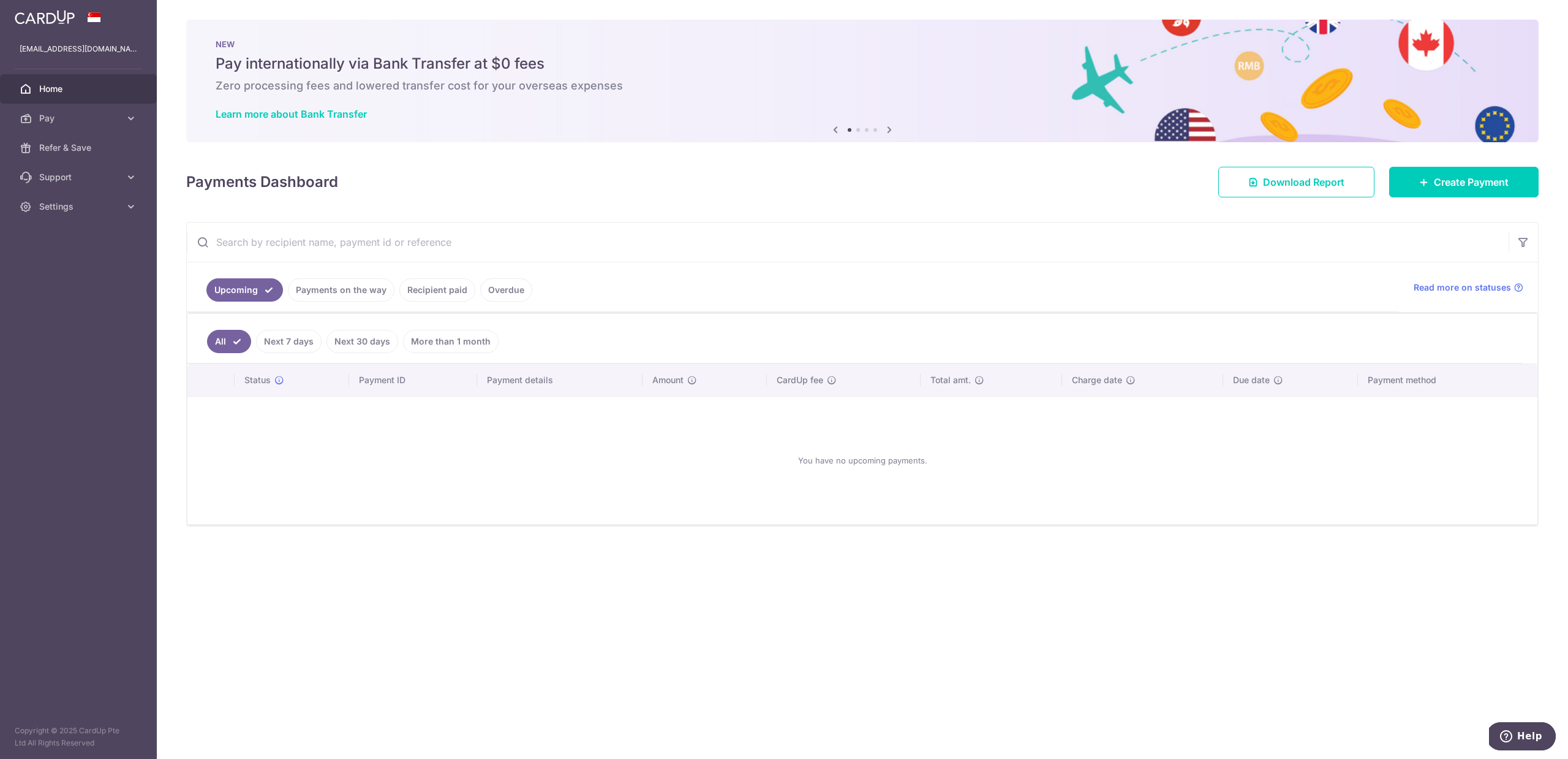
click at [352, 296] on link "Payments on the way" at bounding box center [341, 289] width 107 height 23
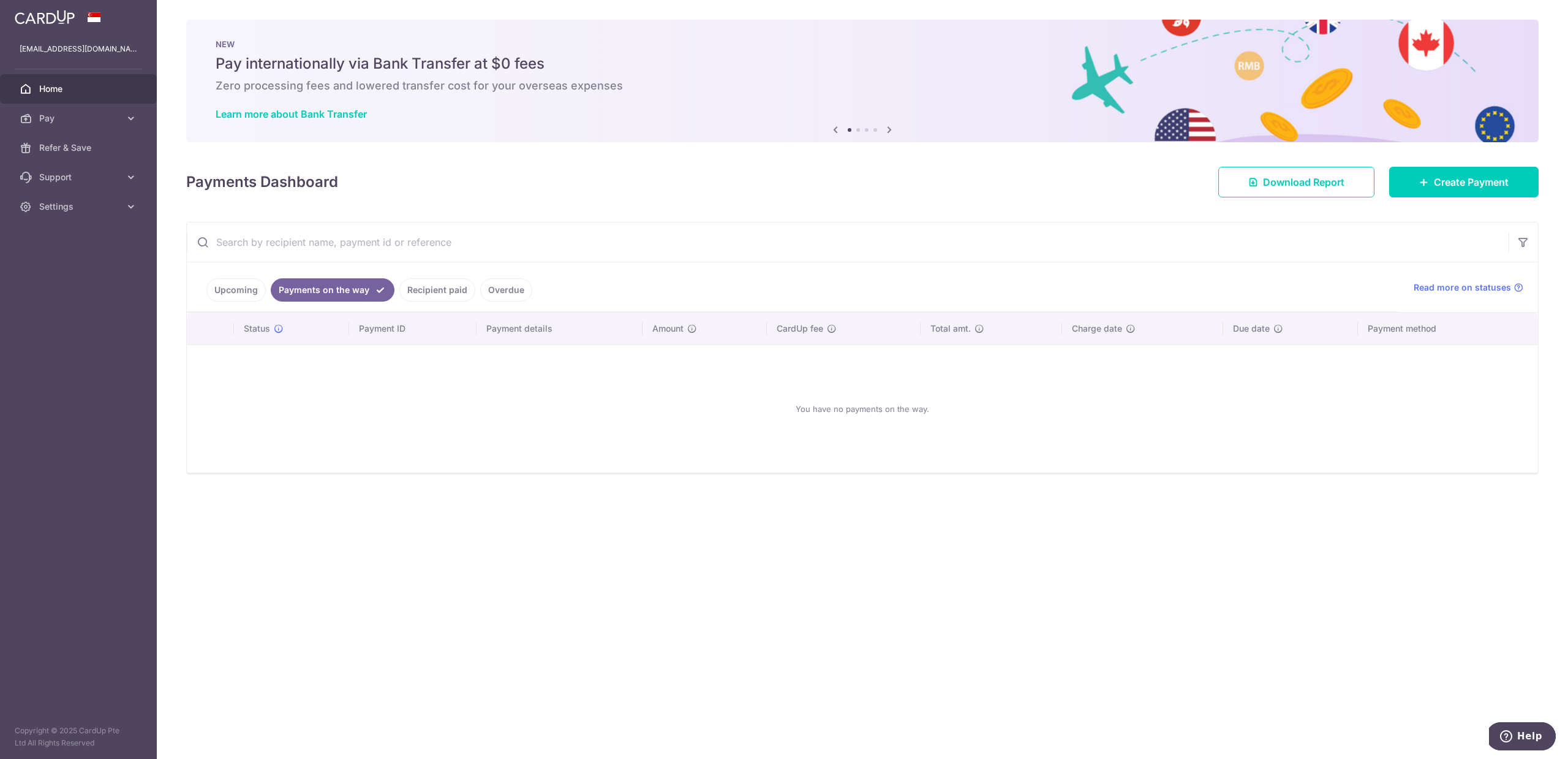
click at [447, 286] on link "Recipient paid" at bounding box center [437, 289] width 76 height 23
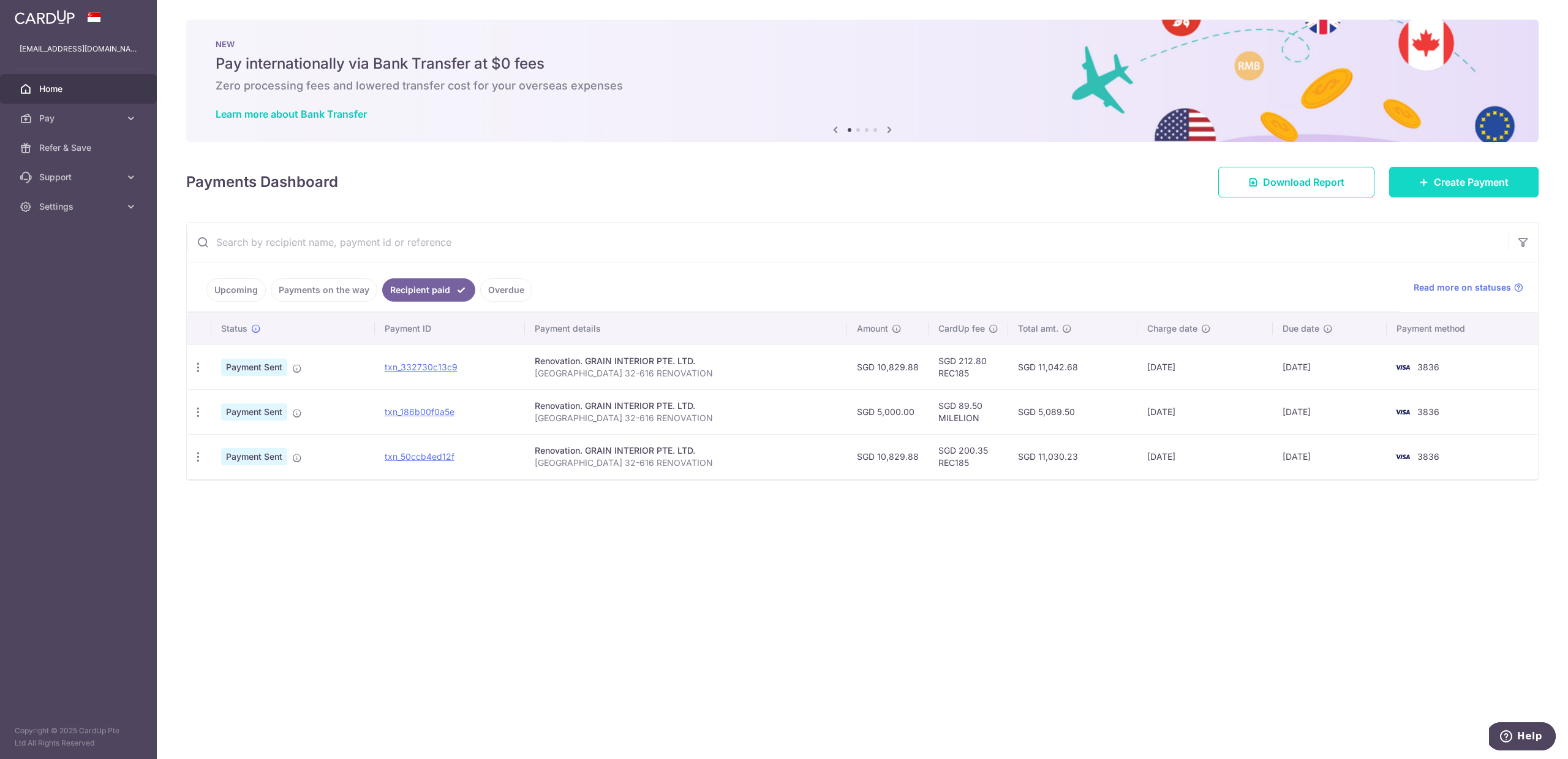
click at [1453, 195] on link "Create Payment" at bounding box center [1463, 182] width 149 height 30
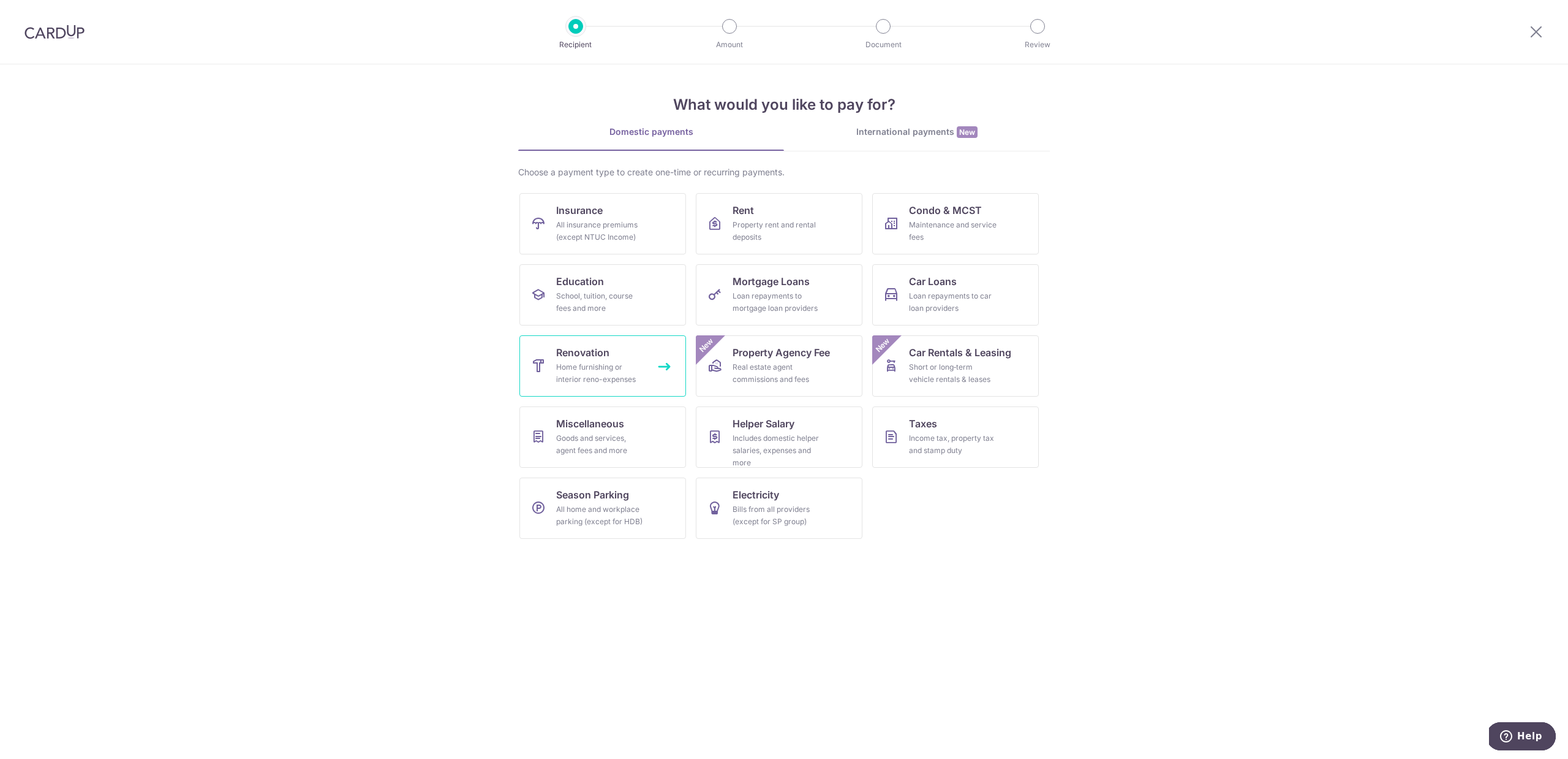
click at [609, 345] on link "Renovation Home furnishing or interior reno-expenses" at bounding box center [603, 366] width 167 height 62
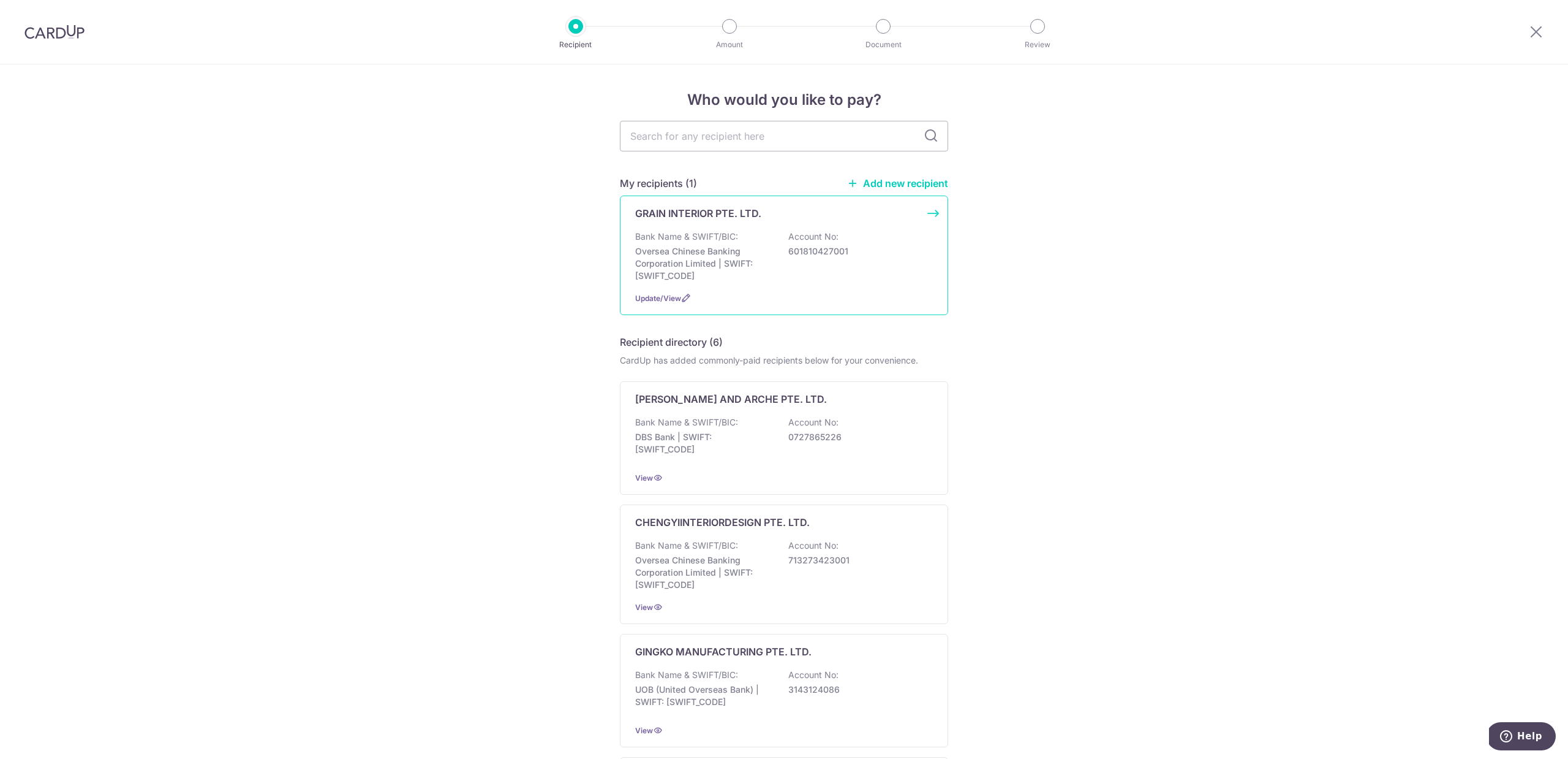
click at [836, 282] on div "GRAIN INTERIOR PTE. LTD. Bank Name & SWIFT/BIC: Oversea Chinese Banking Corpora…" at bounding box center [784, 255] width 328 height 120
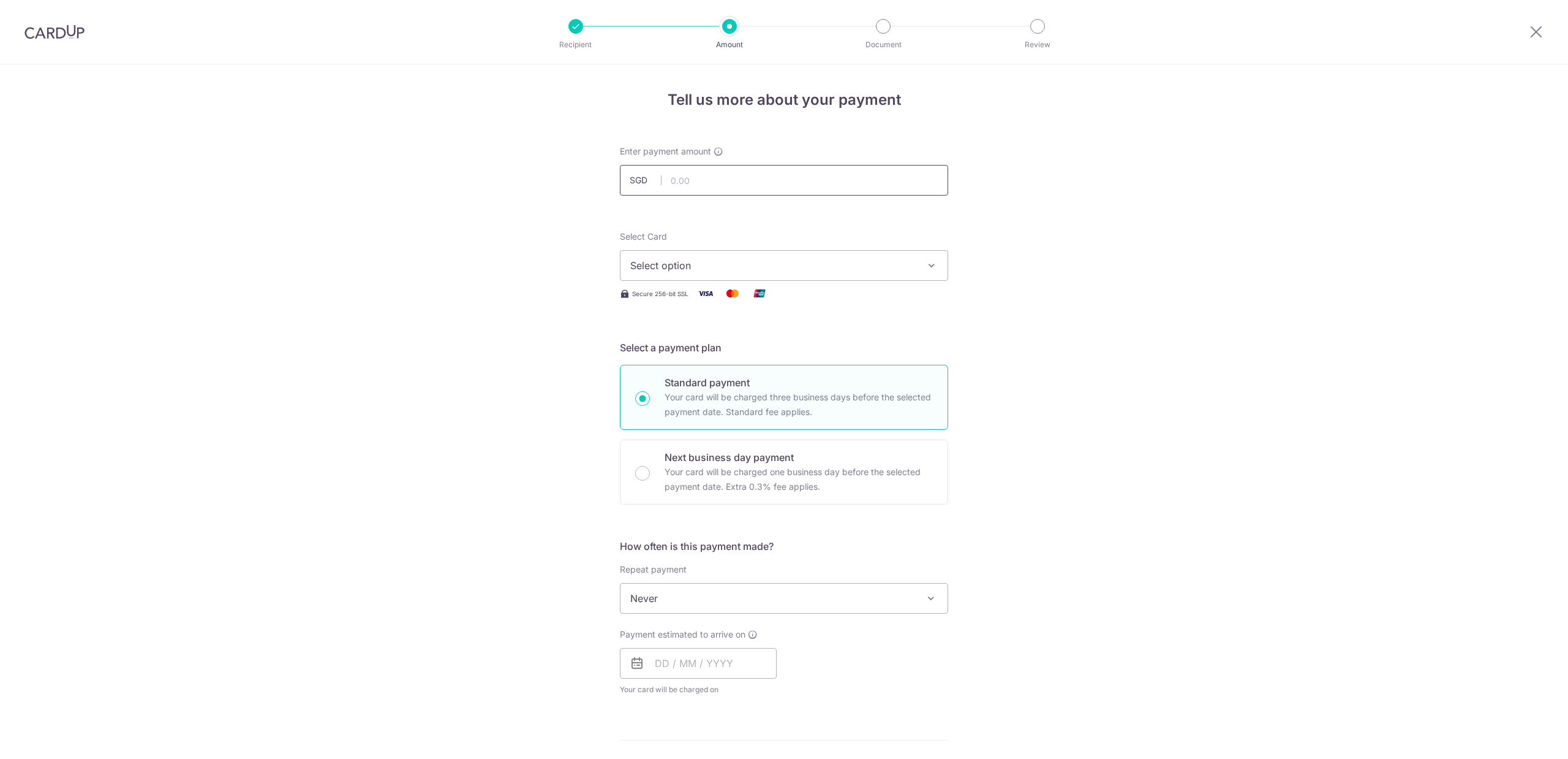
click at [686, 185] on input "text" at bounding box center [784, 180] width 328 height 30
click at [1463, 388] on div "Tell us more about your payment Enter payment amount SGD Select Card Select opt…" at bounding box center [784, 659] width 1568 height 1190
click at [1221, 262] on div "Tell us more about your payment Enter payment amount SGD Select Card Select opt…" at bounding box center [784, 659] width 1568 height 1190
click at [818, 182] on input "text" at bounding box center [784, 180] width 328 height 30
click at [756, 182] on input "text" at bounding box center [784, 180] width 328 height 30
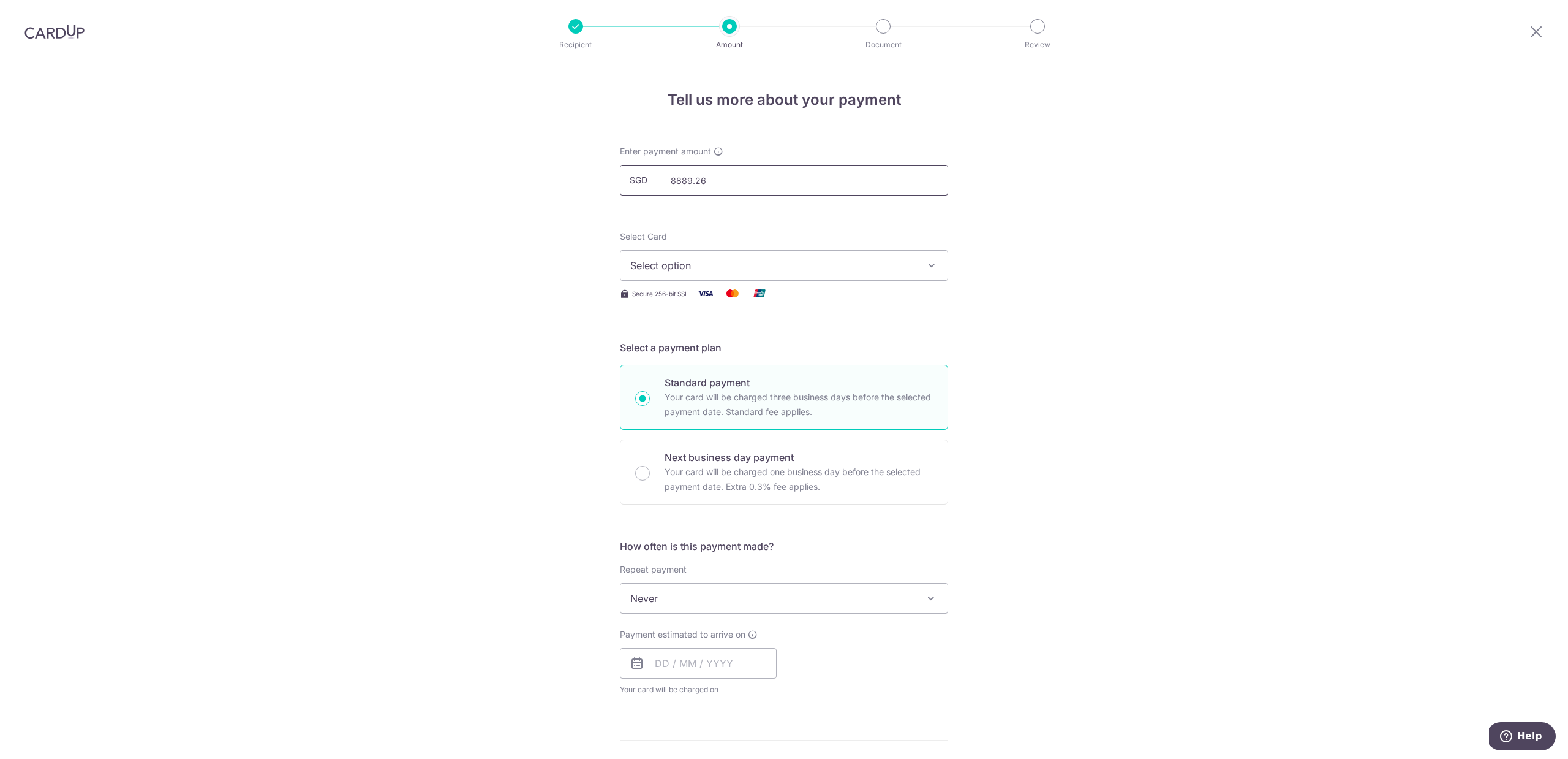
type input "8,889.26"
click at [841, 249] on div "Select Card Select option Add credit card Your Cards **** 3836" at bounding box center [784, 255] width 328 height 50
click at [823, 263] on span "Select option" at bounding box center [773, 265] width 286 height 15
click at [703, 347] on span "**** 3836" at bounding box center [783, 353] width 308 height 15
click at [727, 599] on span "Never" at bounding box center [784, 598] width 327 height 30
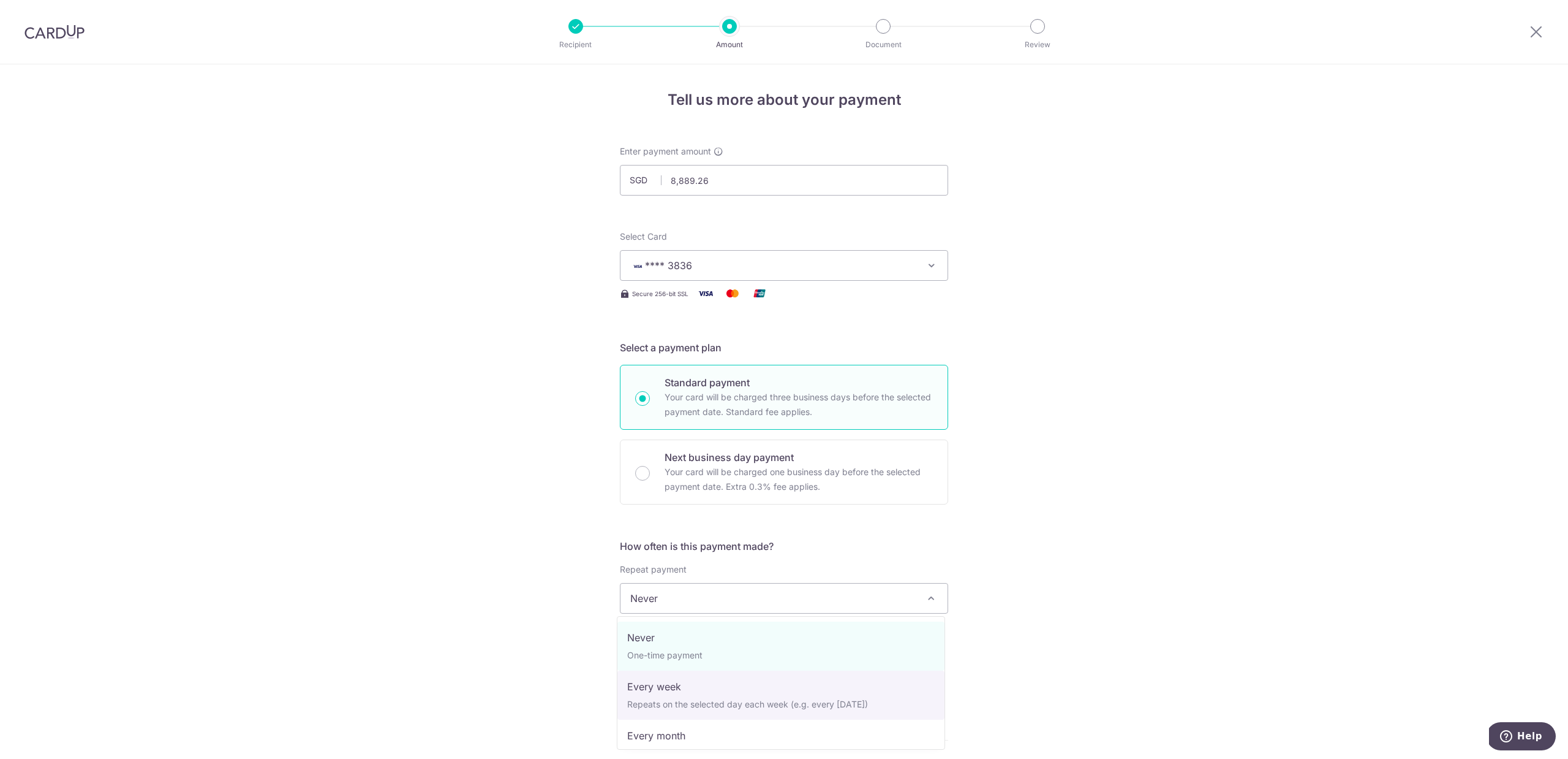
select select "2"
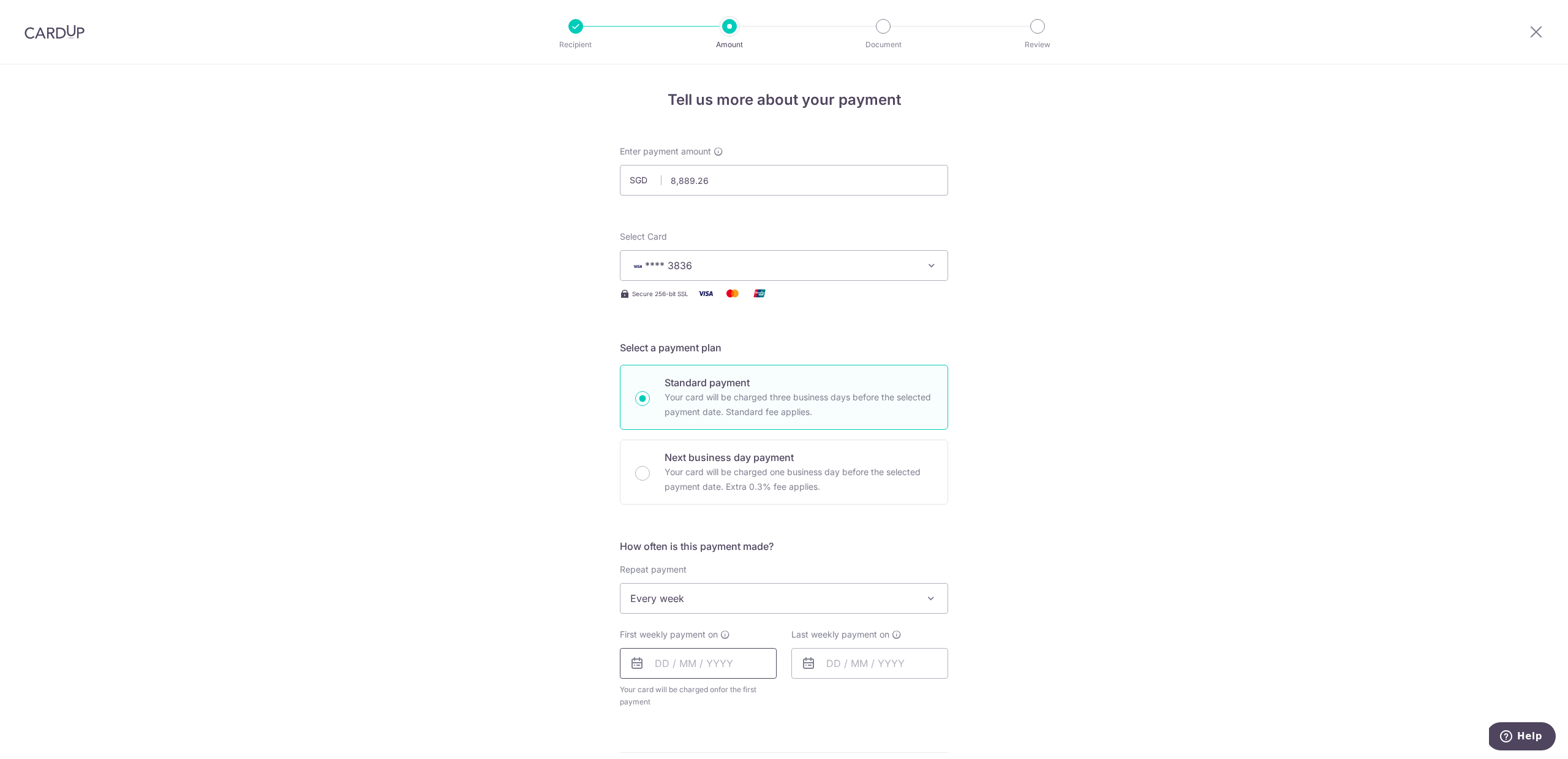
scroll to position [95, 0]
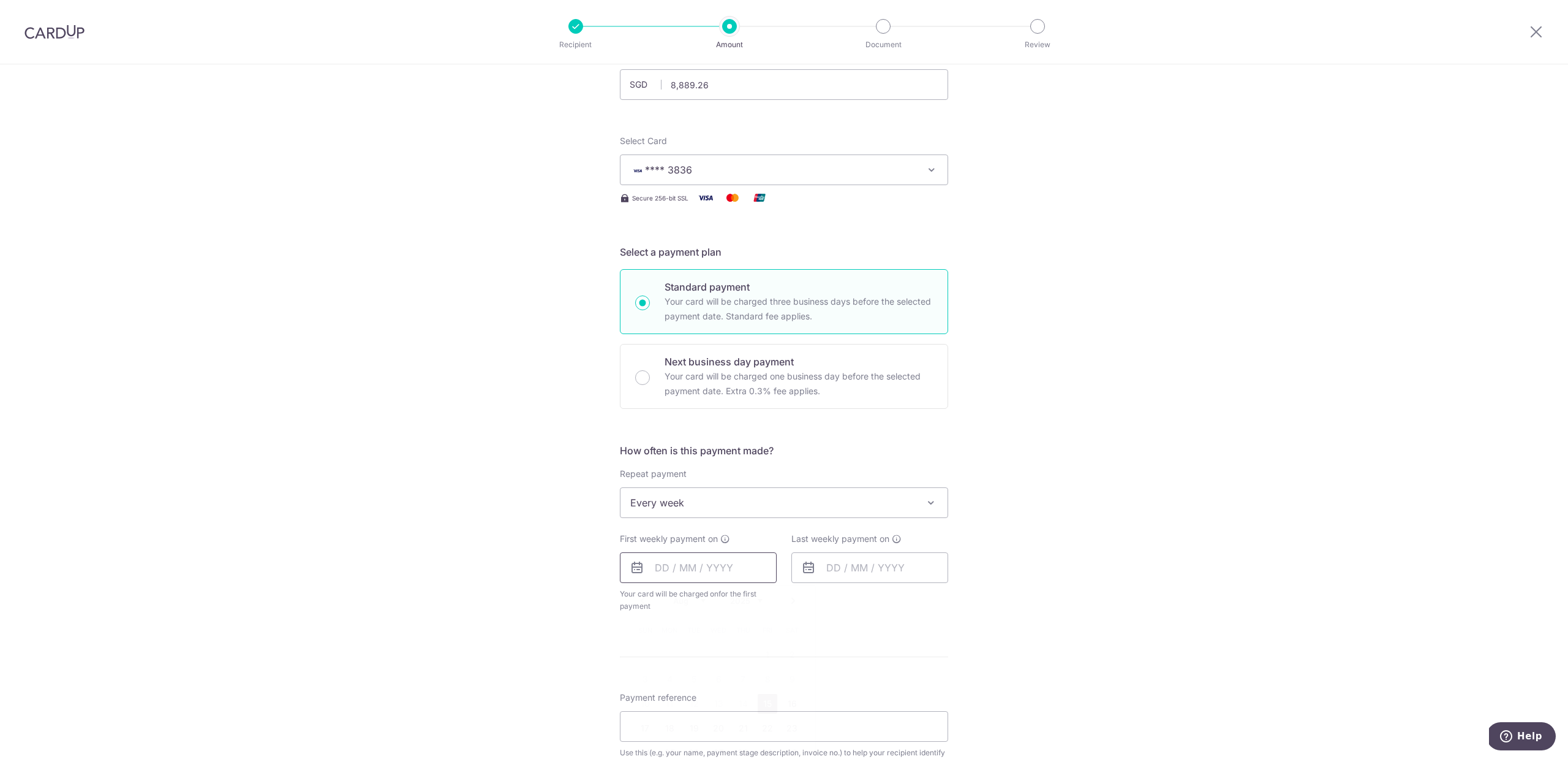
click at [708, 574] on input "text" at bounding box center [698, 567] width 157 height 30
drag, startPoint x: 761, startPoint y: 700, endPoint x: 847, endPoint y: 589, distance: 140.4
click at [761, 700] on link "15" at bounding box center [768, 704] width 20 height 20
type input "[DATE]"
click at [855, 564] on input "text" at bounding box center [870, 567] width 157 height 30
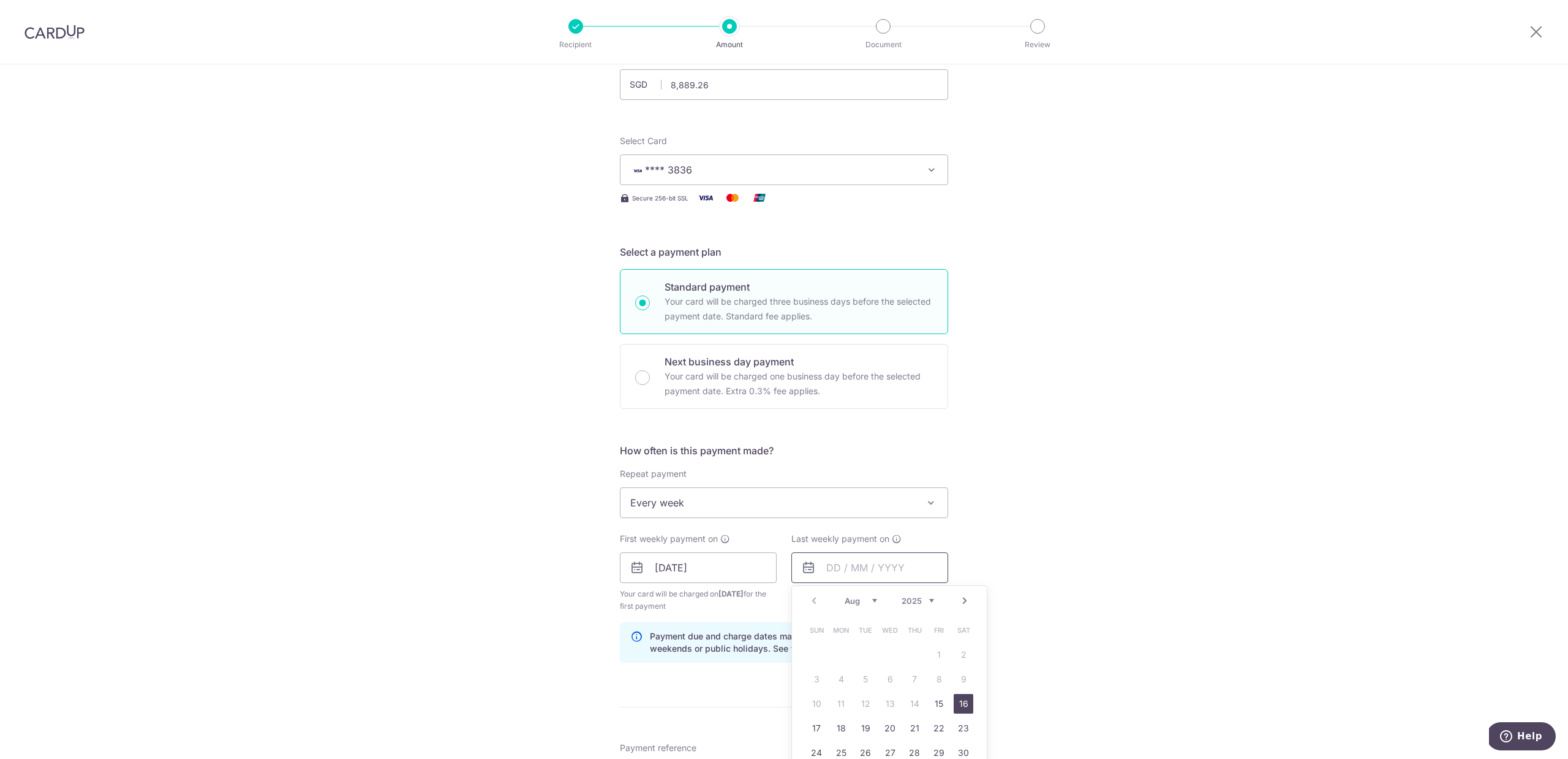
scroll to position [297, 0]
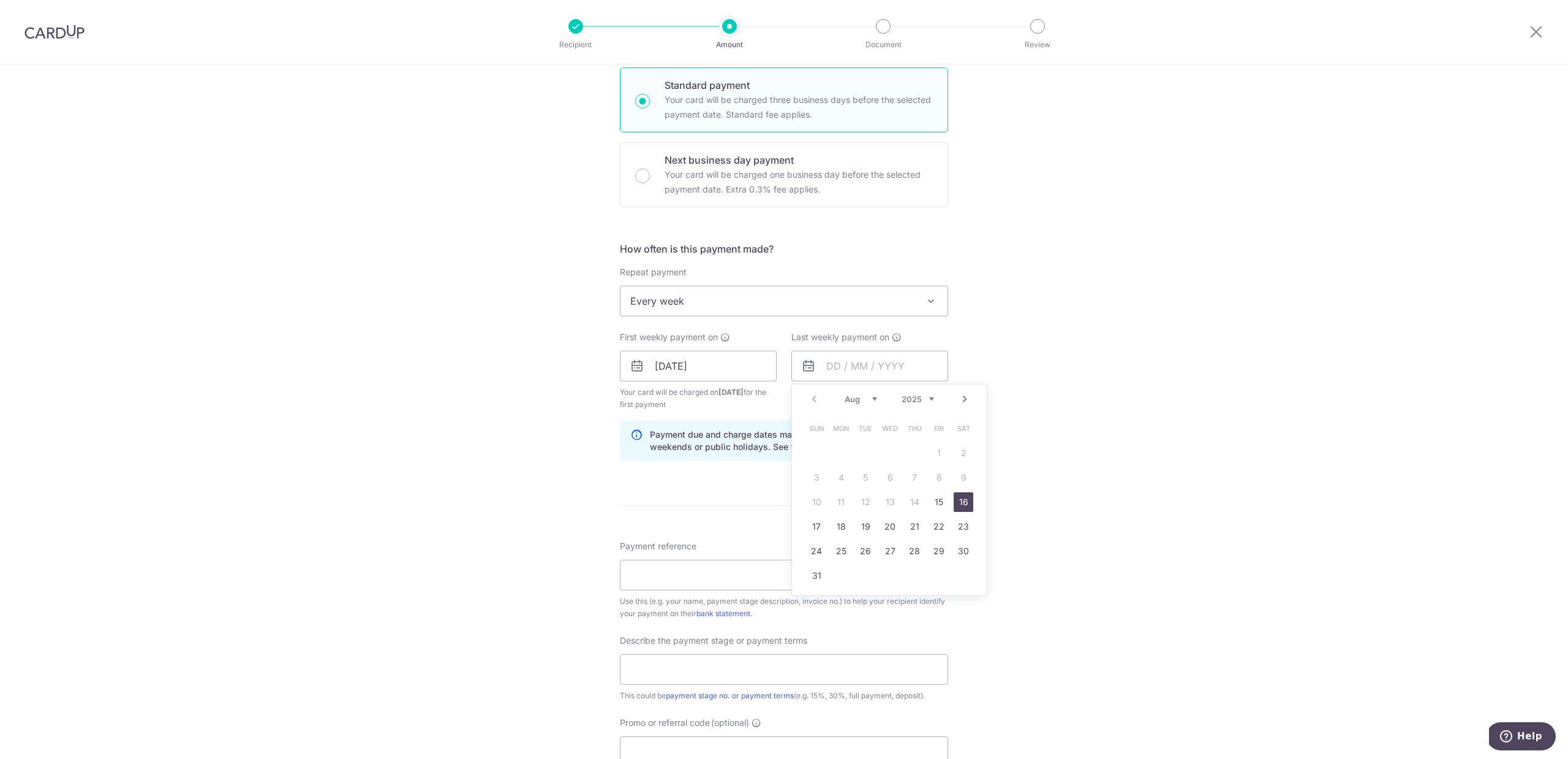
click at [954, 506] on link "16" at bounding box center [964, 502] width 20 height 20
type input "16/08/2025"
click at [722, 579] on input "Payment reference" at bounding box center [784, 574] width 328 height 30
type input "TPY RIDGE 32-616 RENOVATION"
click at [708, 668] on input "text" at bounding box center [784, 668] width 328 height 30
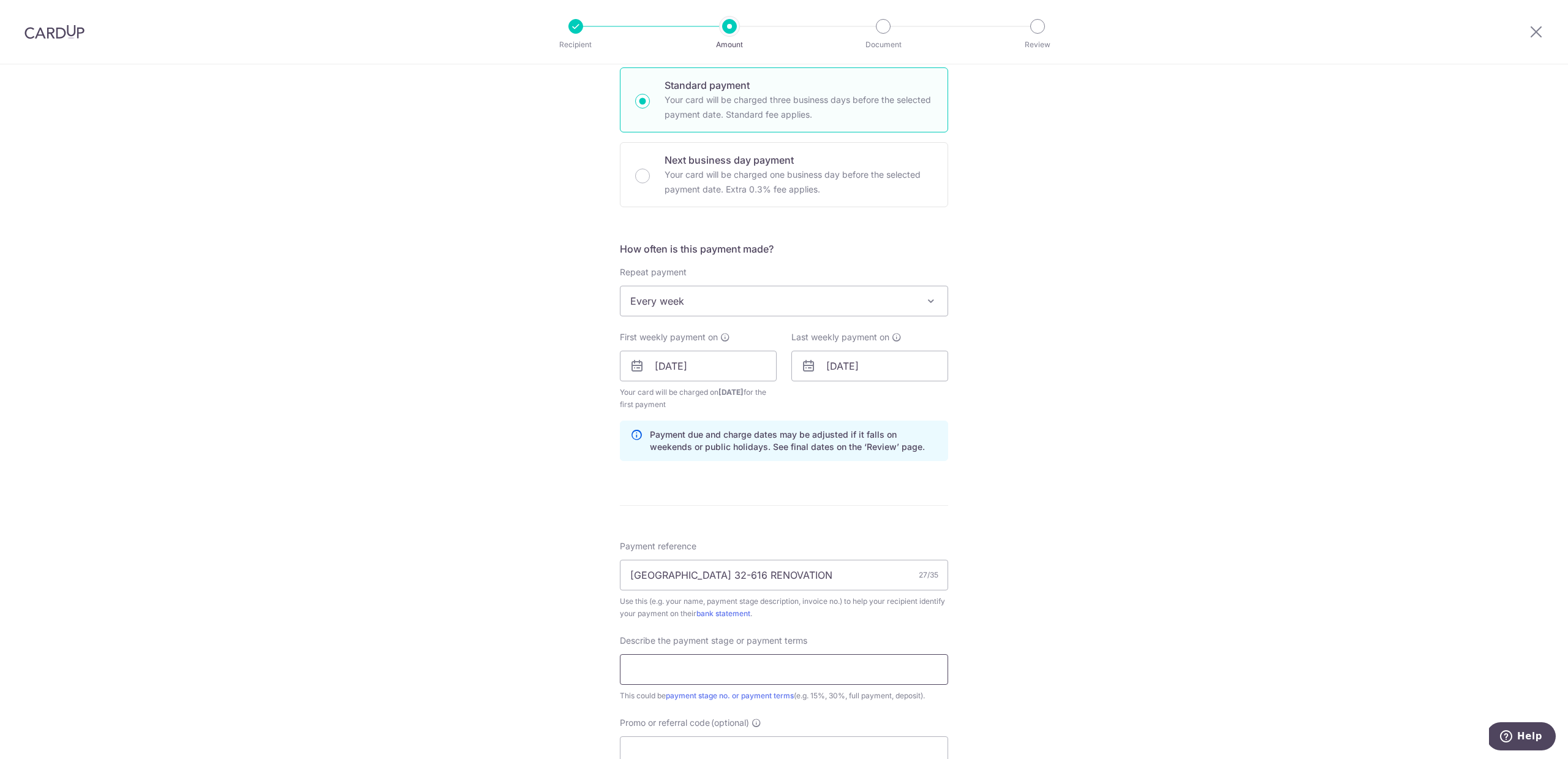
type input "4th payment"
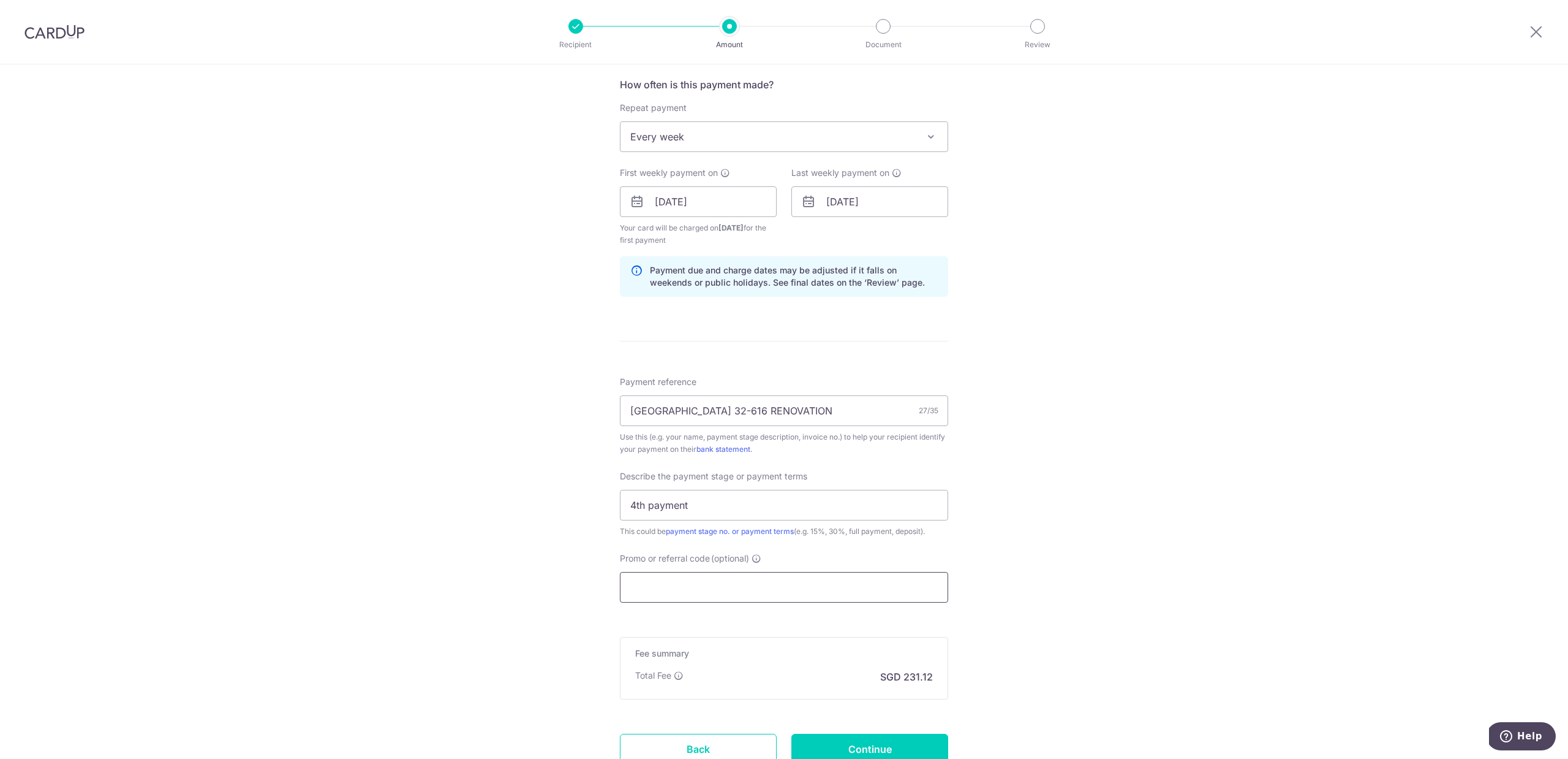
click at [717, 589] on input "Promo or referral code (optional)" at bounding box center [784, 586] width 328 height 30
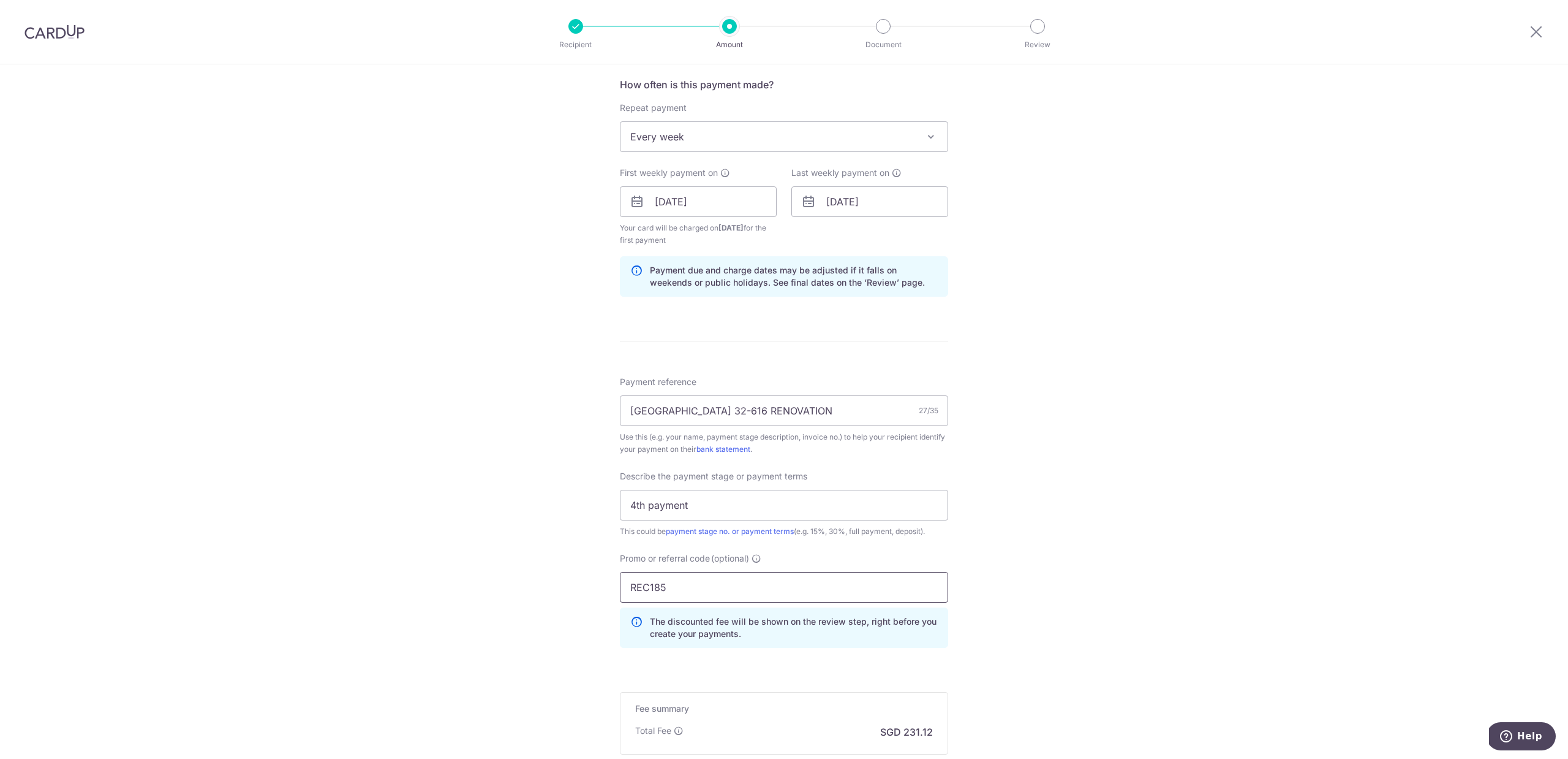
type input "REC185"
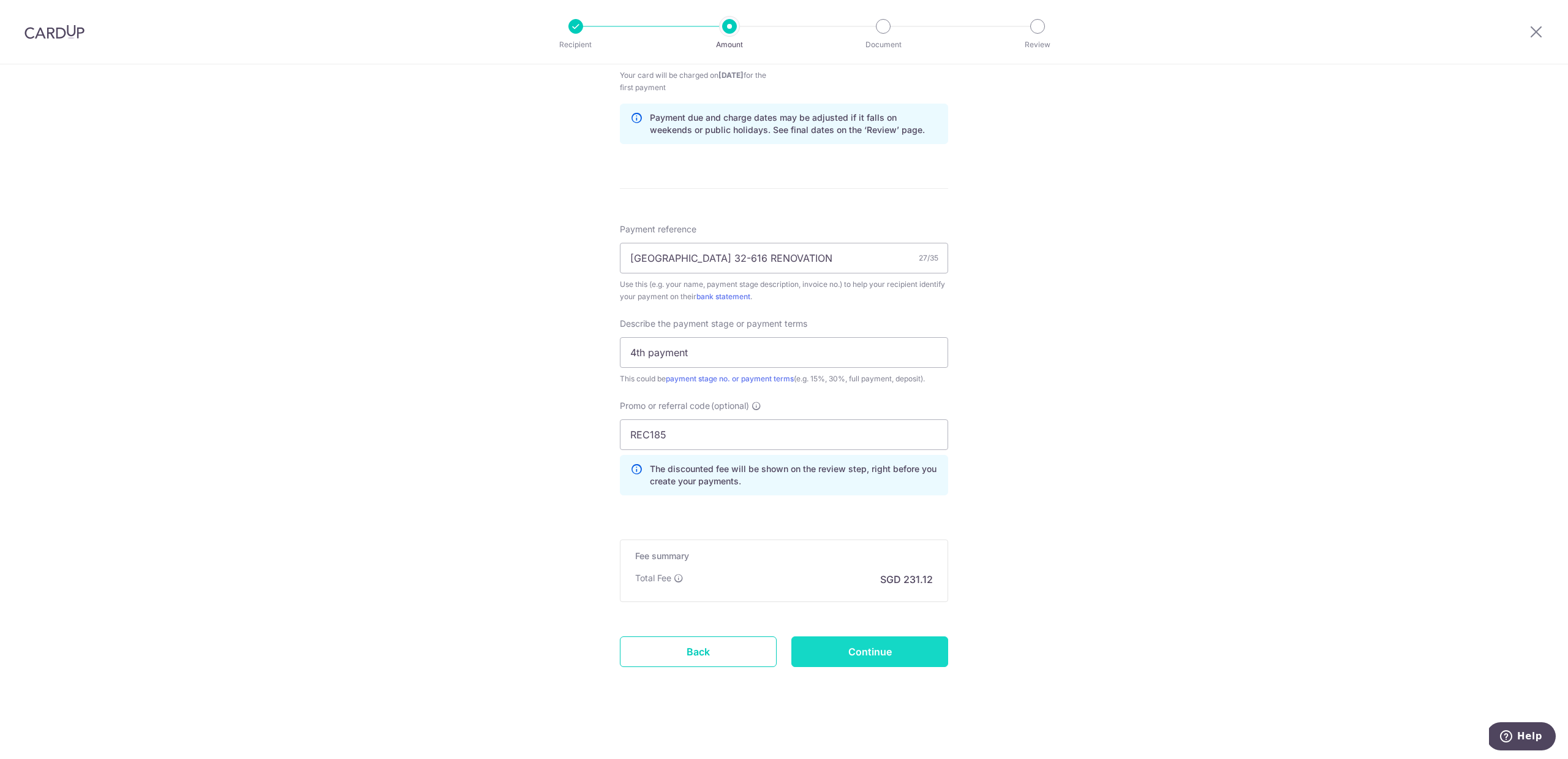
click at [836, 649] on input "Continue" at bounding box center [870, 651] width 157 height 30
type input "Create Schedule"
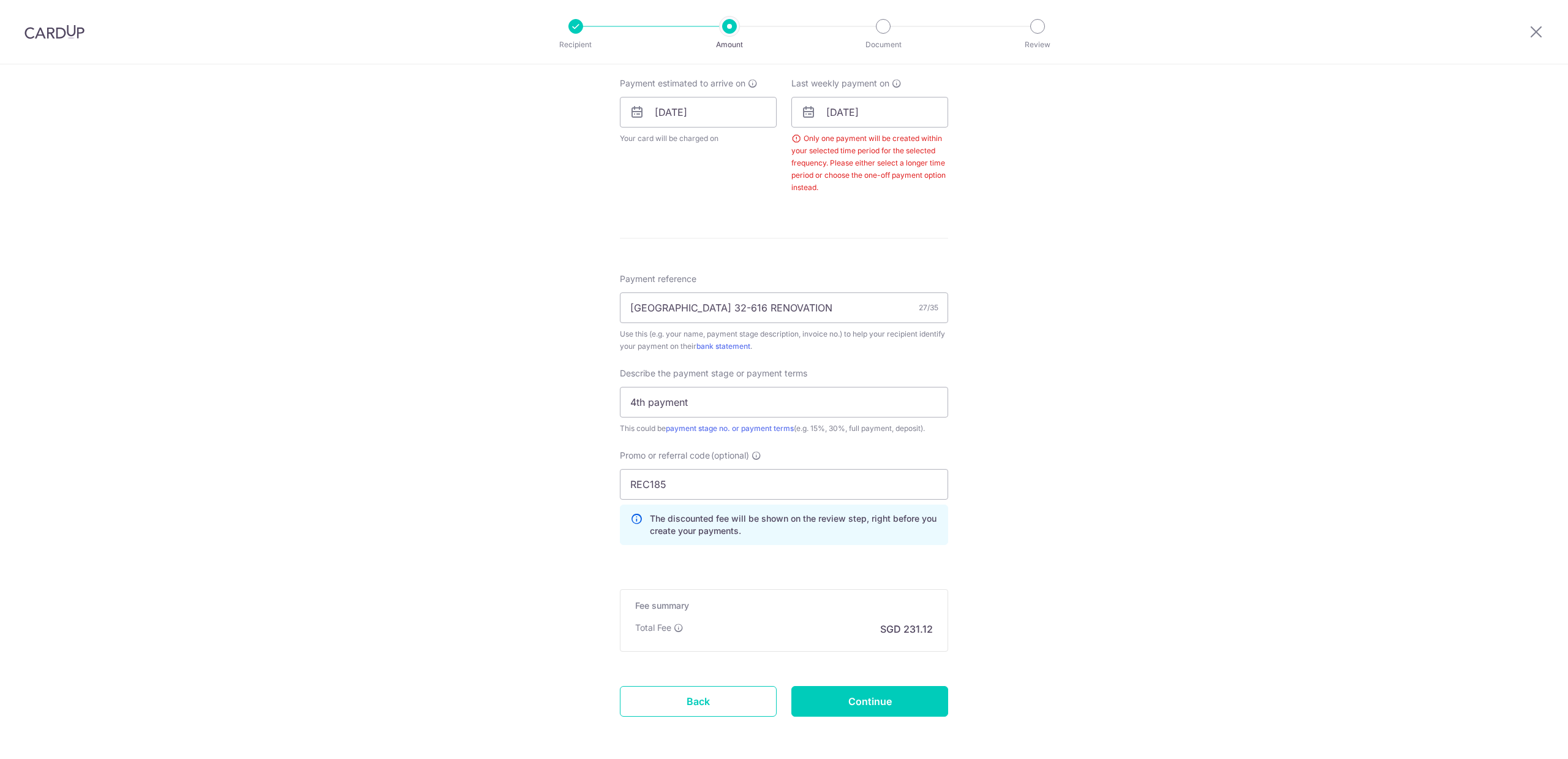
scroll to position [378, 0]
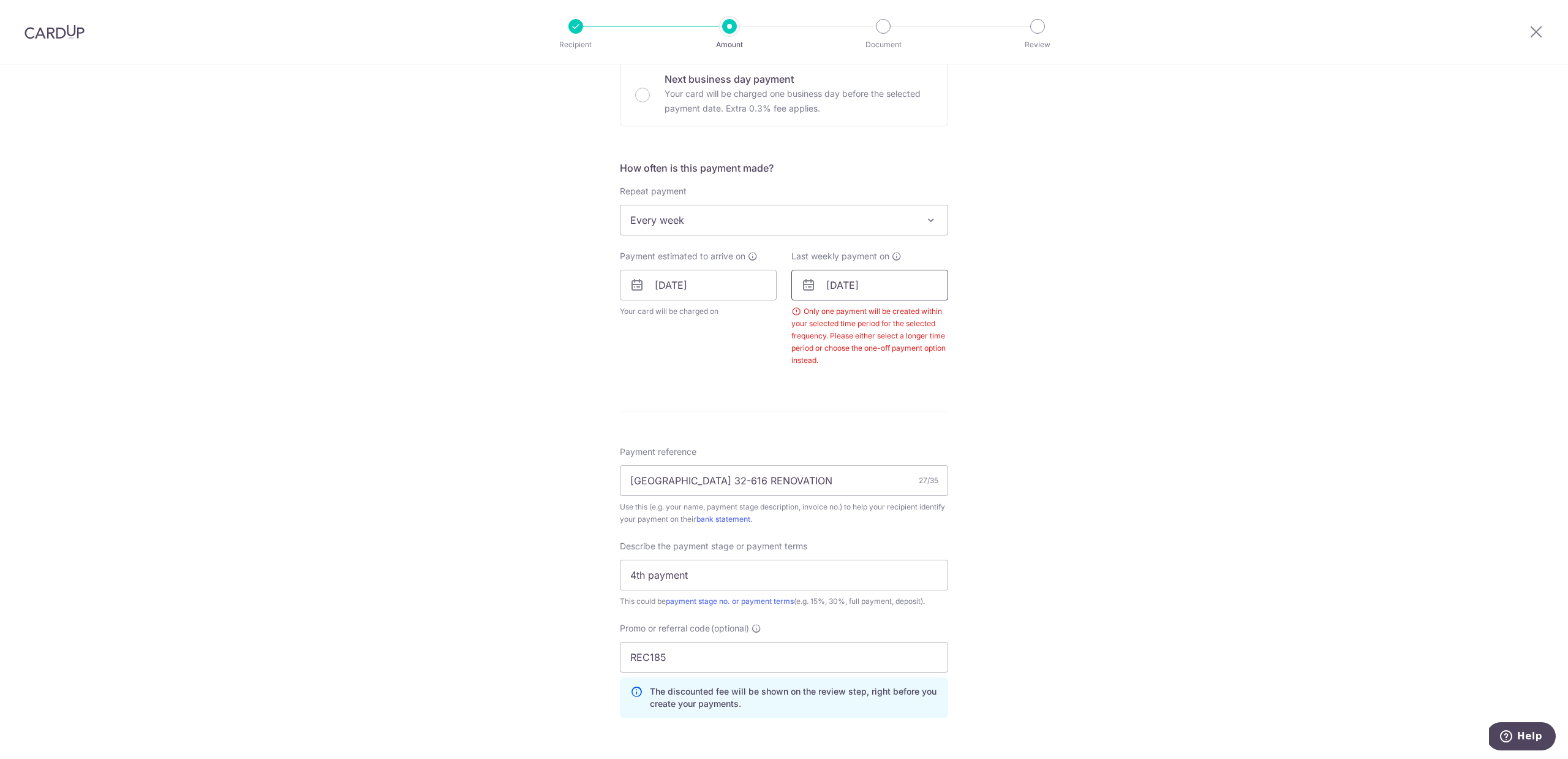
click at [888, 286] on input "16/08/2025" at bounding box center [870, 284] width 157 height 30
click at [942, 443] on link "22" at bounding box center [939, 446] width 20 height 20
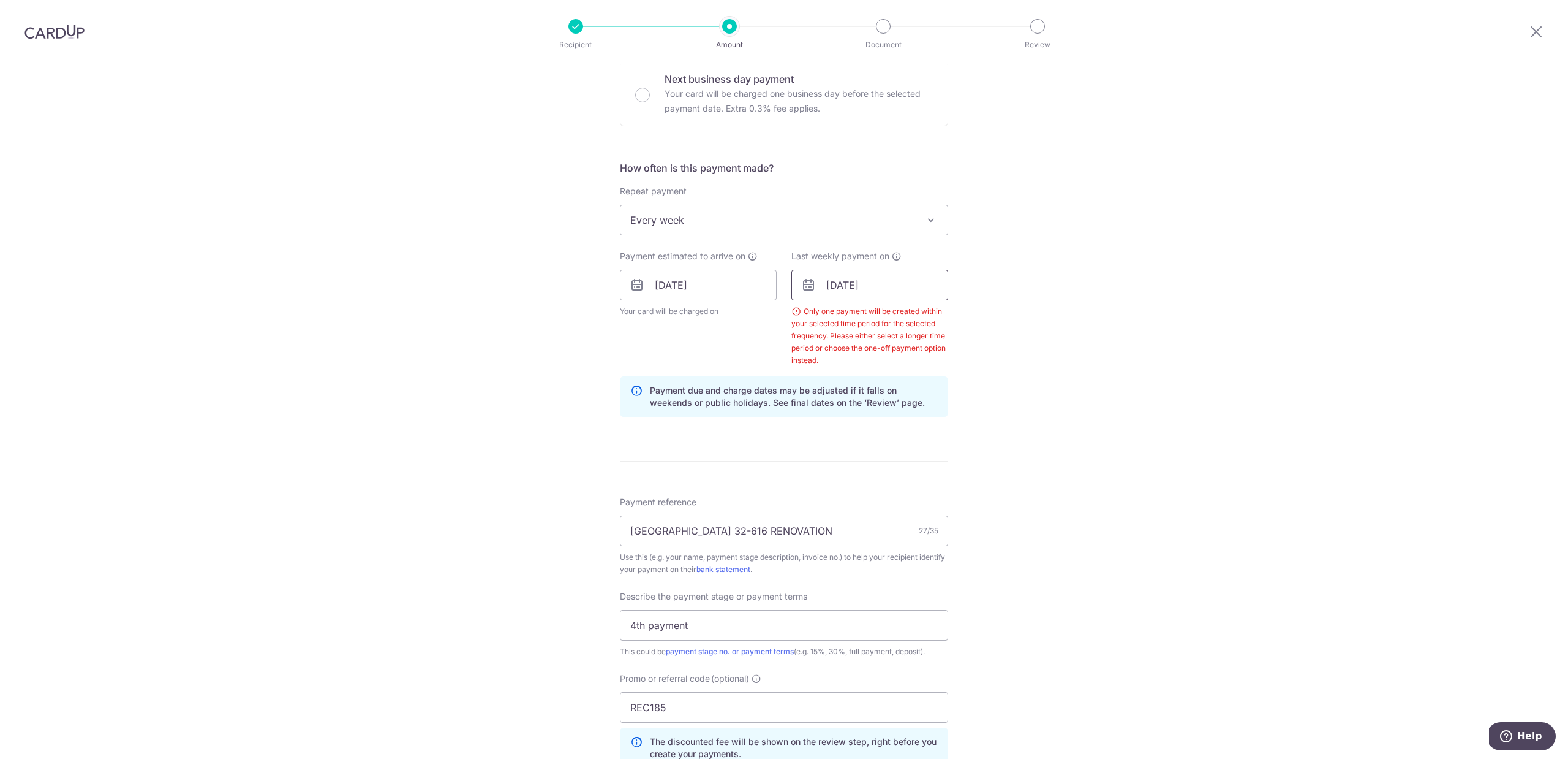
click at [880, 284] on input "22/08/2025" at bounding box center [870, 284] width 157 height 30
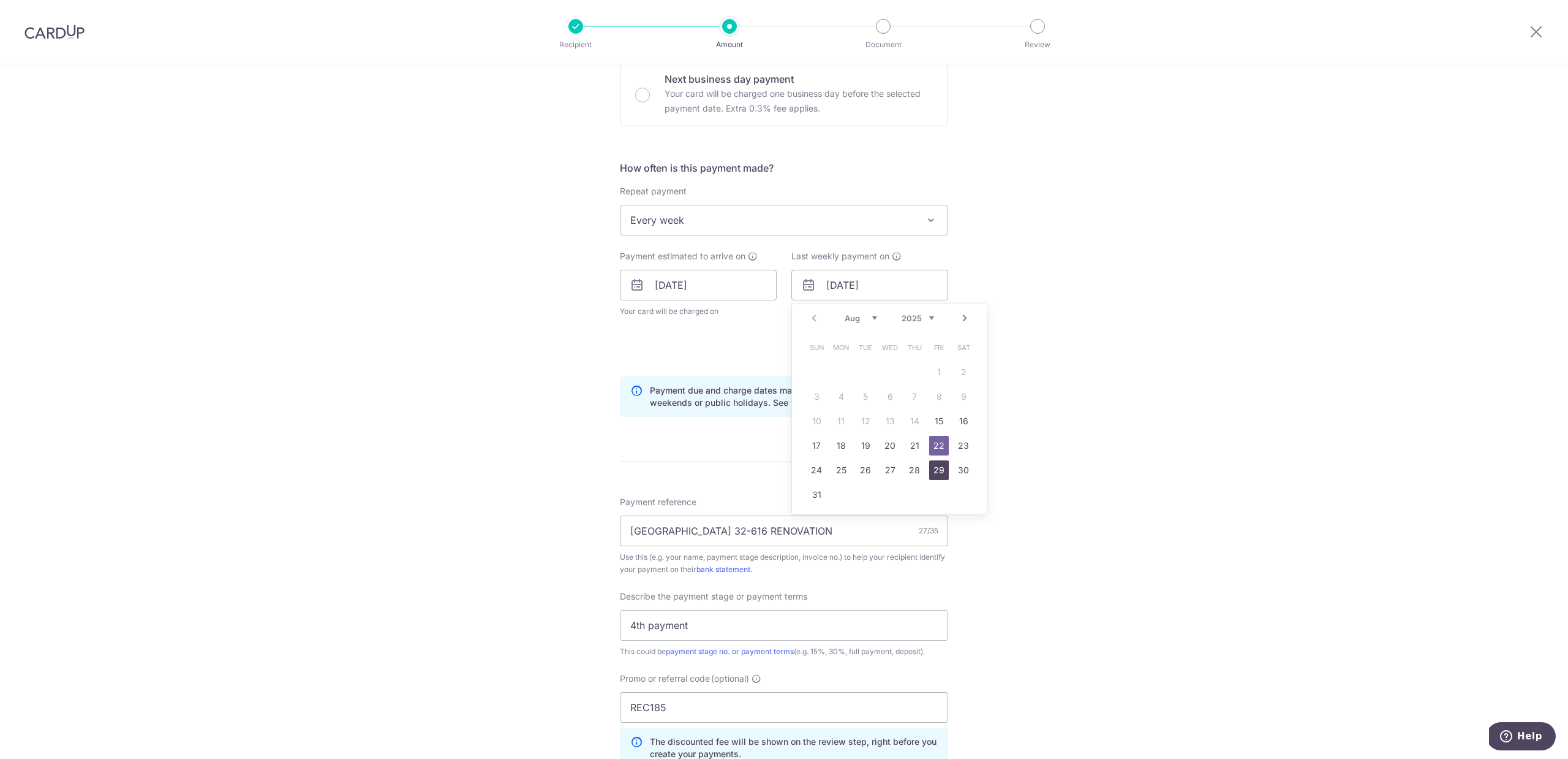
click at [933, 475] on link "29" at bounding box center [939, 470] width 20 height 20
type input "[DATE]"
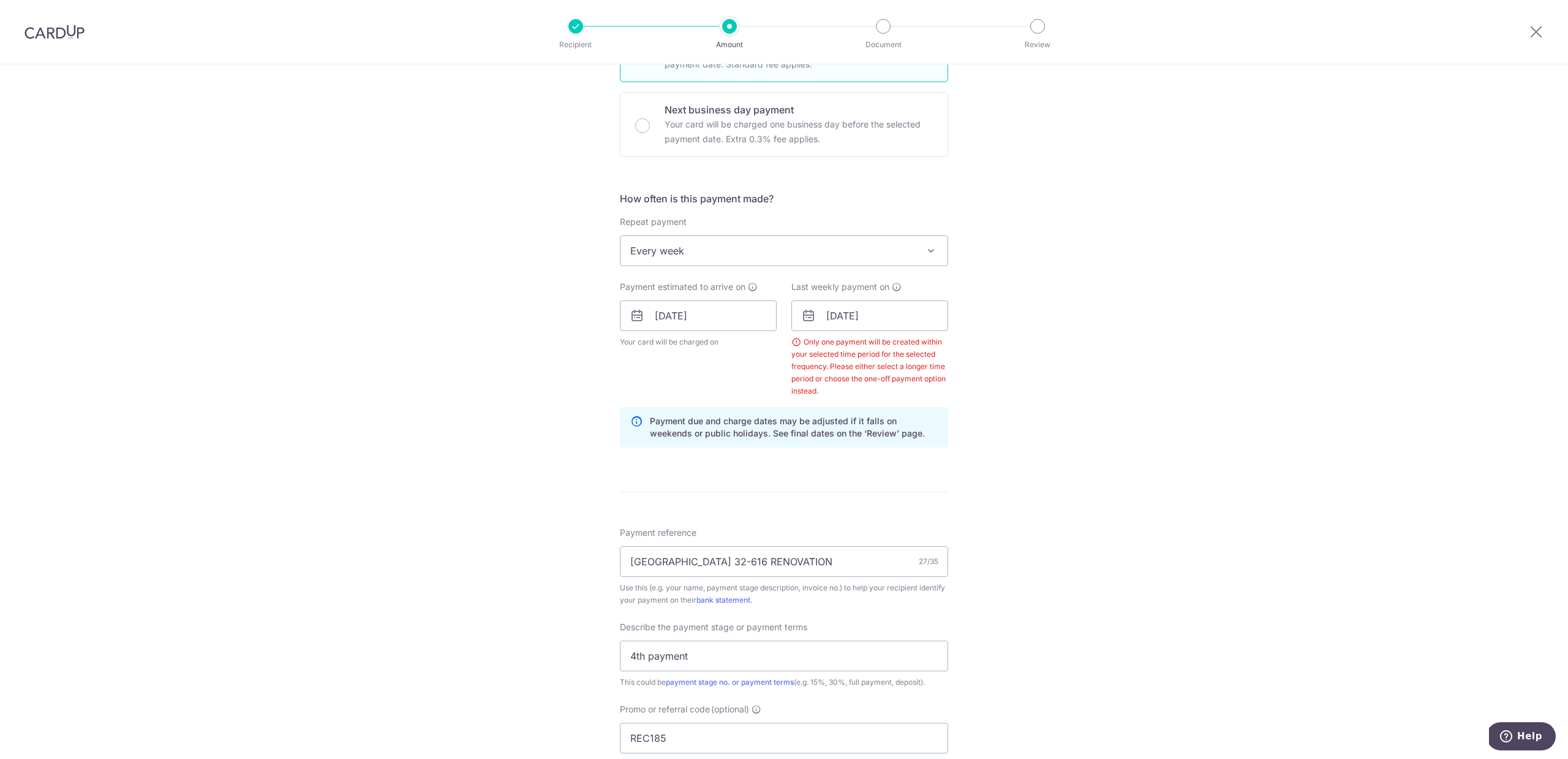
scroll to position [271, 0]
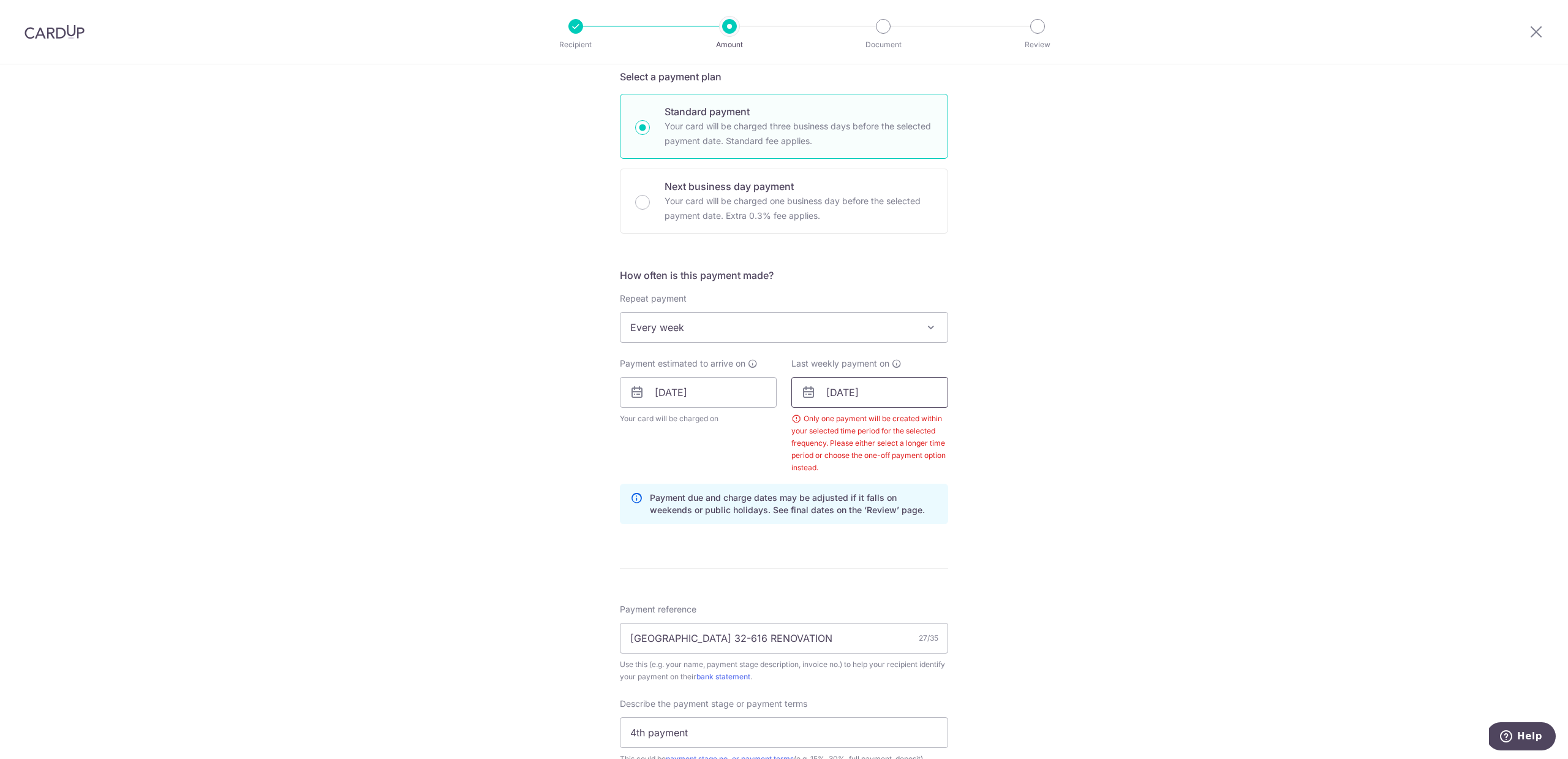
click at [908, 392] on input "[DATE]" at bounding box center [870, 392] width 157 height 30
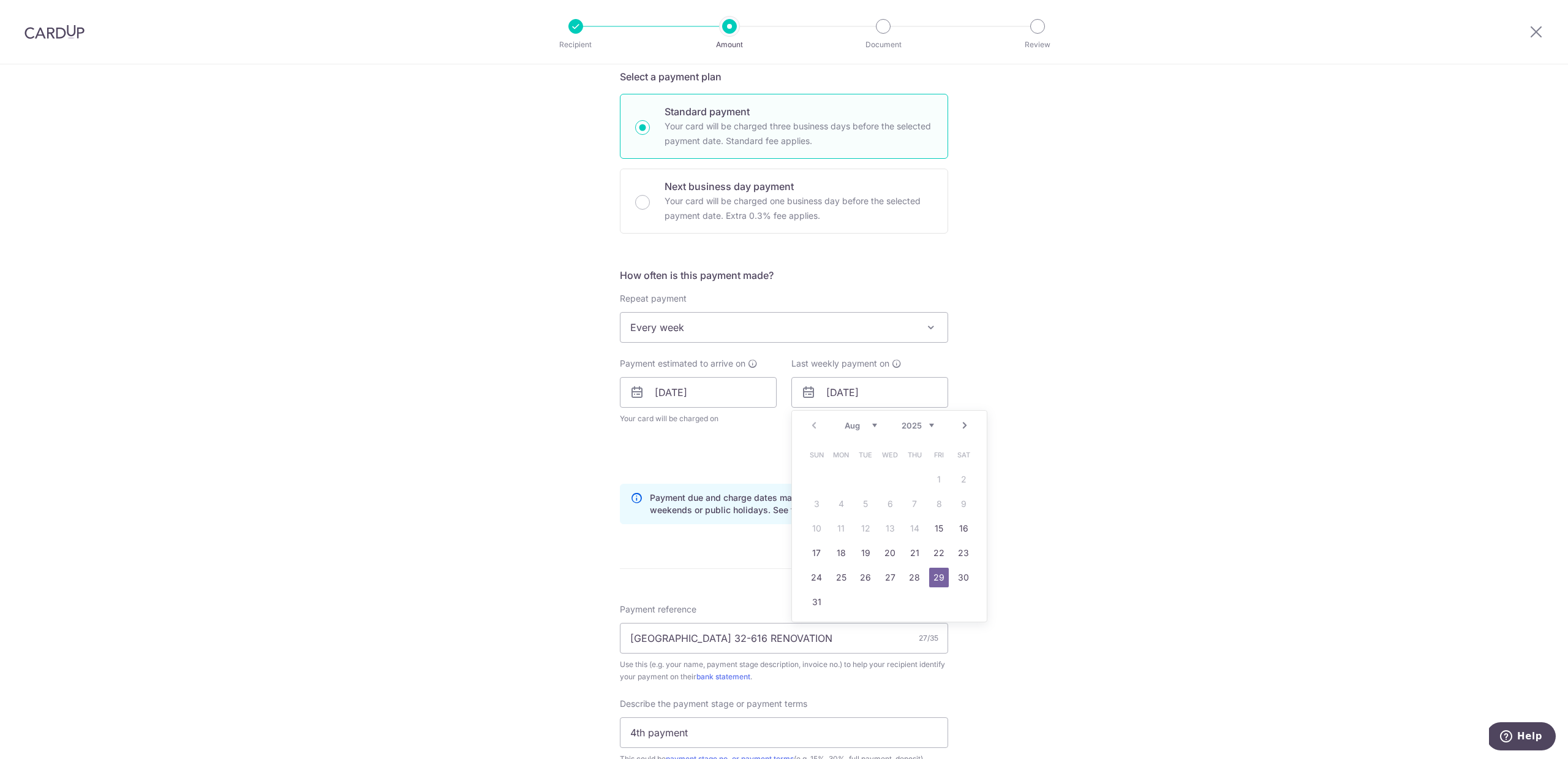
click at [1051, 470] on div "Tell us more about your payment Enter payment amount SGD 8,889.26 8889.26 Selec…" at bounding box center [784, 466] width 1568 height 1345
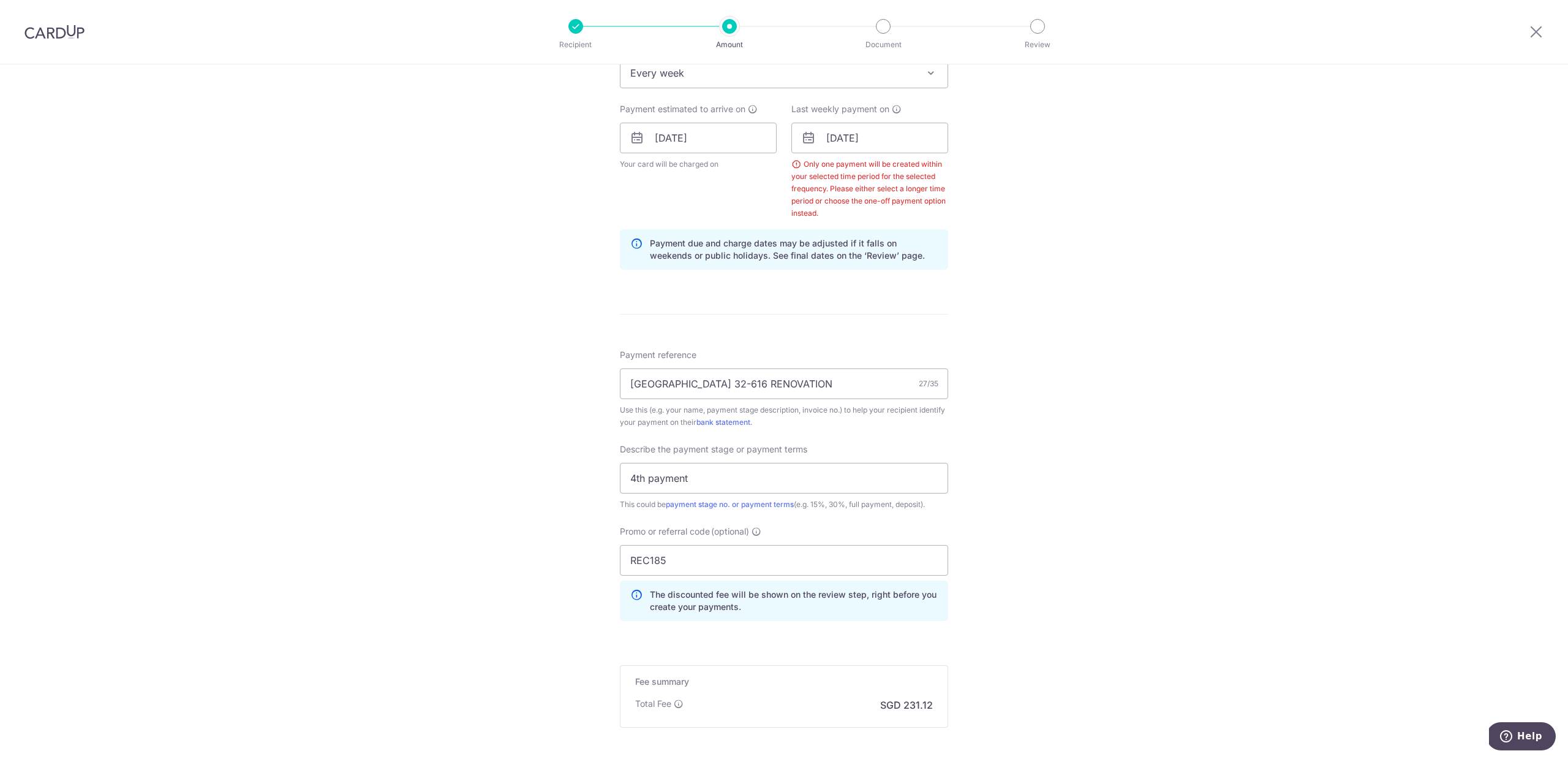
scroll to position [651, 0]
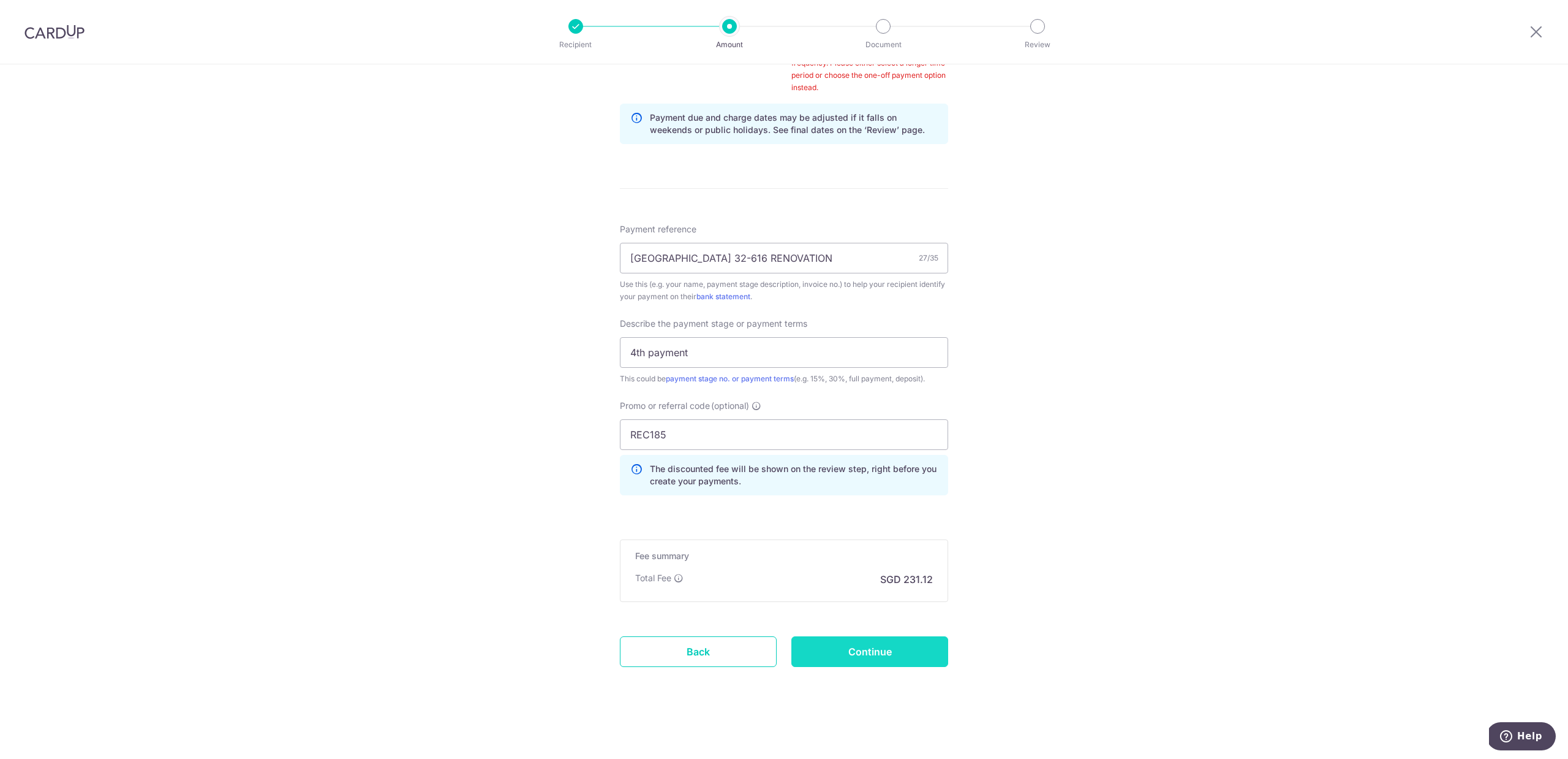
click at [892, 649] on input "Continue" at bounding box center [870, 651] width 157 height 30
type input "Create Schedule"
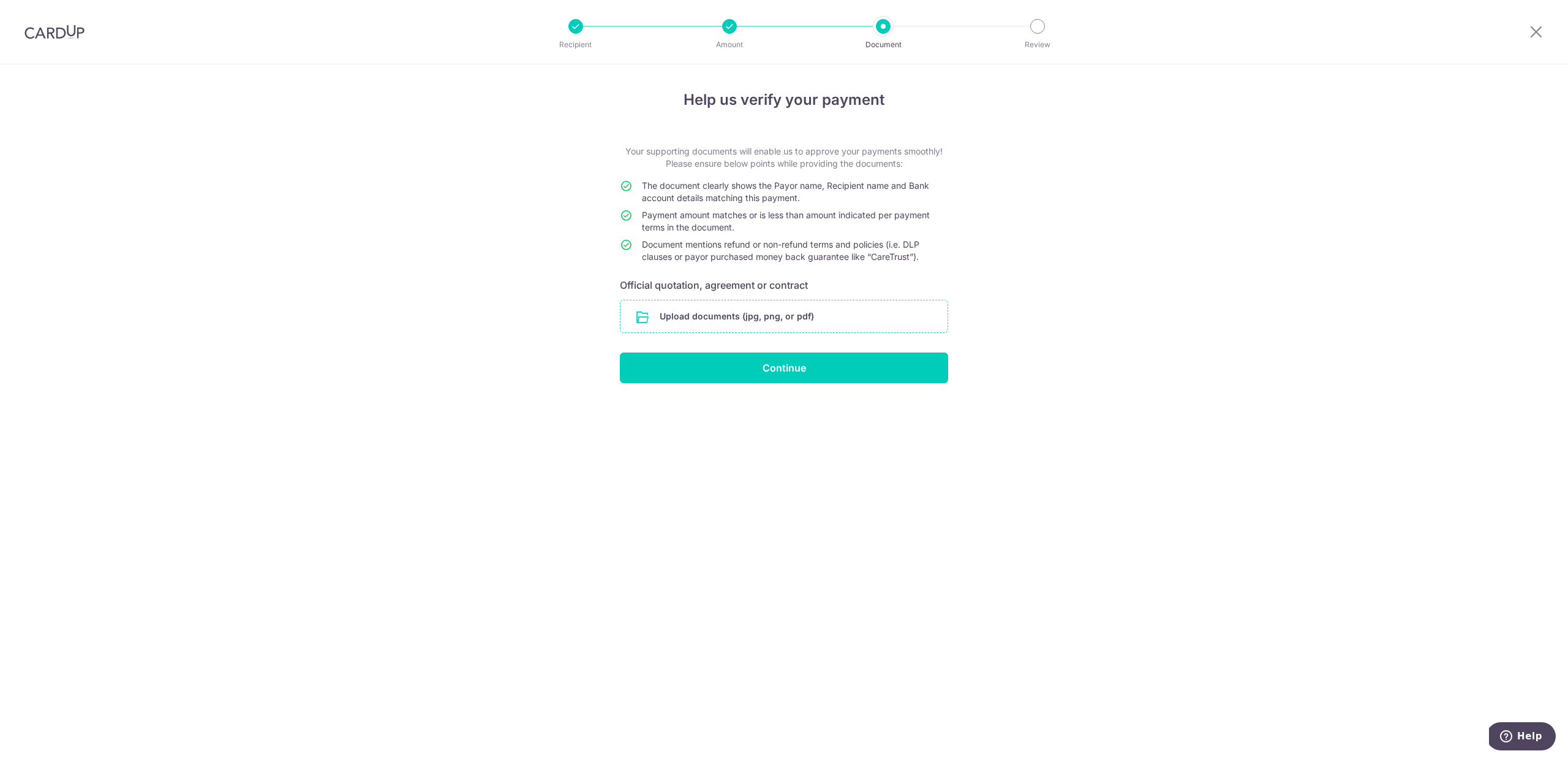
click at [759, 318] on input "file" at bounding box center [784, 316] width 327 height 32
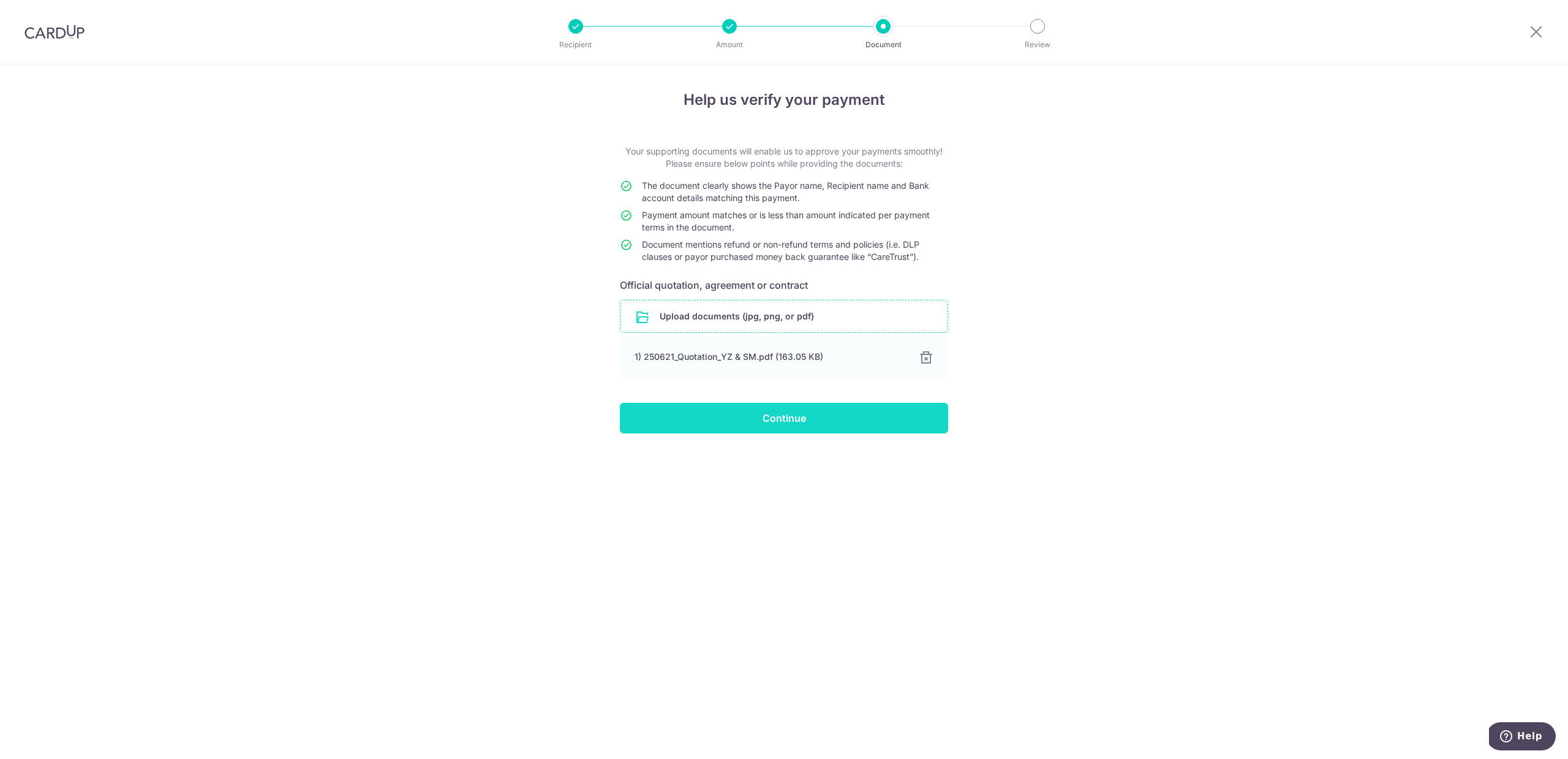
click at [833, 424] on input "Continue" at bounding box center [784, 417] width 328 height 30
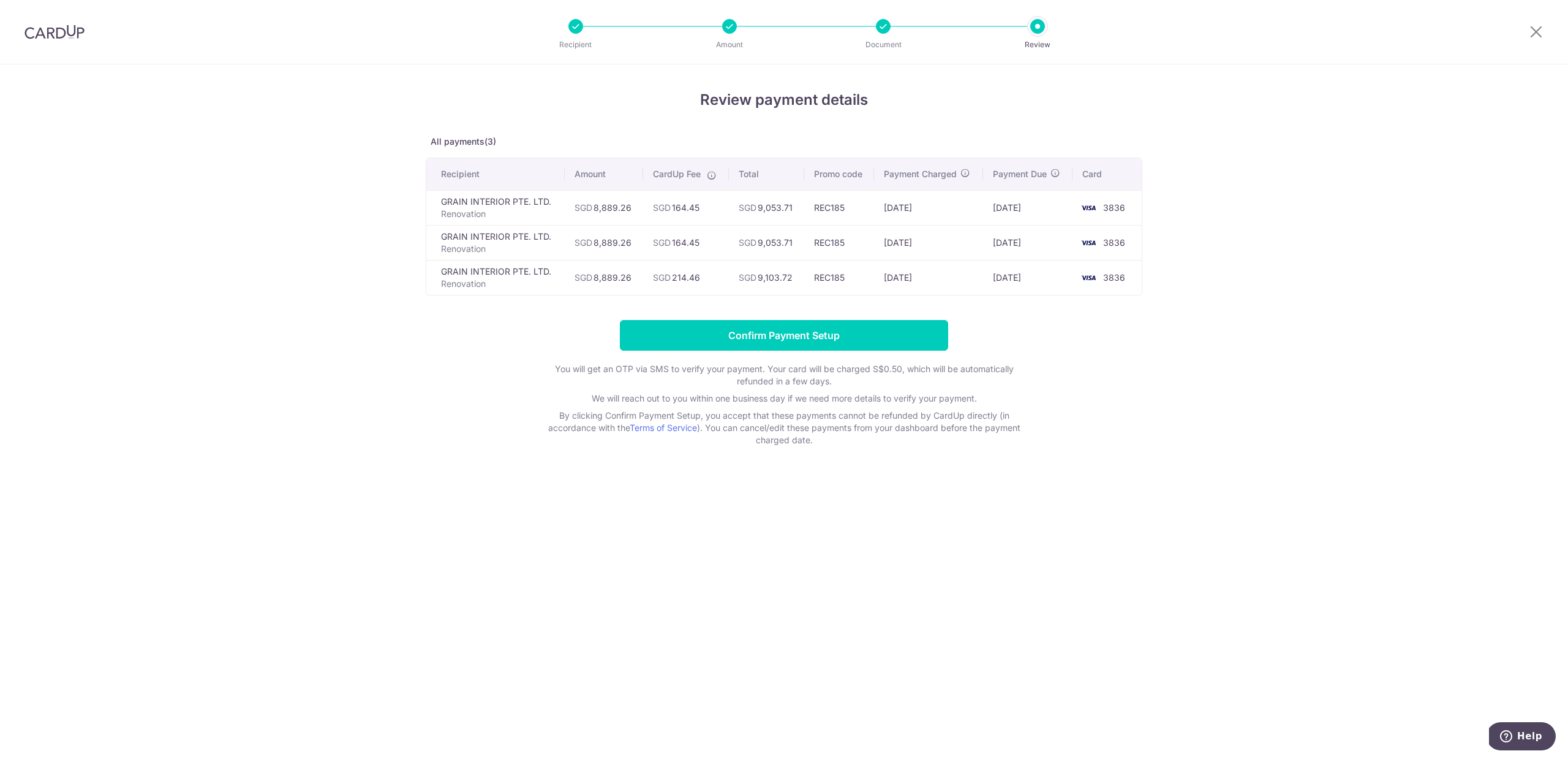
click at [1316, 345] on div "Review payment details All payments(3) Recipient Amount CardUp Fee Total Promo …" at bounding box center [784, 412] width 1568 height 695
click at [1533, 35] on icon at bounding box center [1535, 32] width 15 height 16
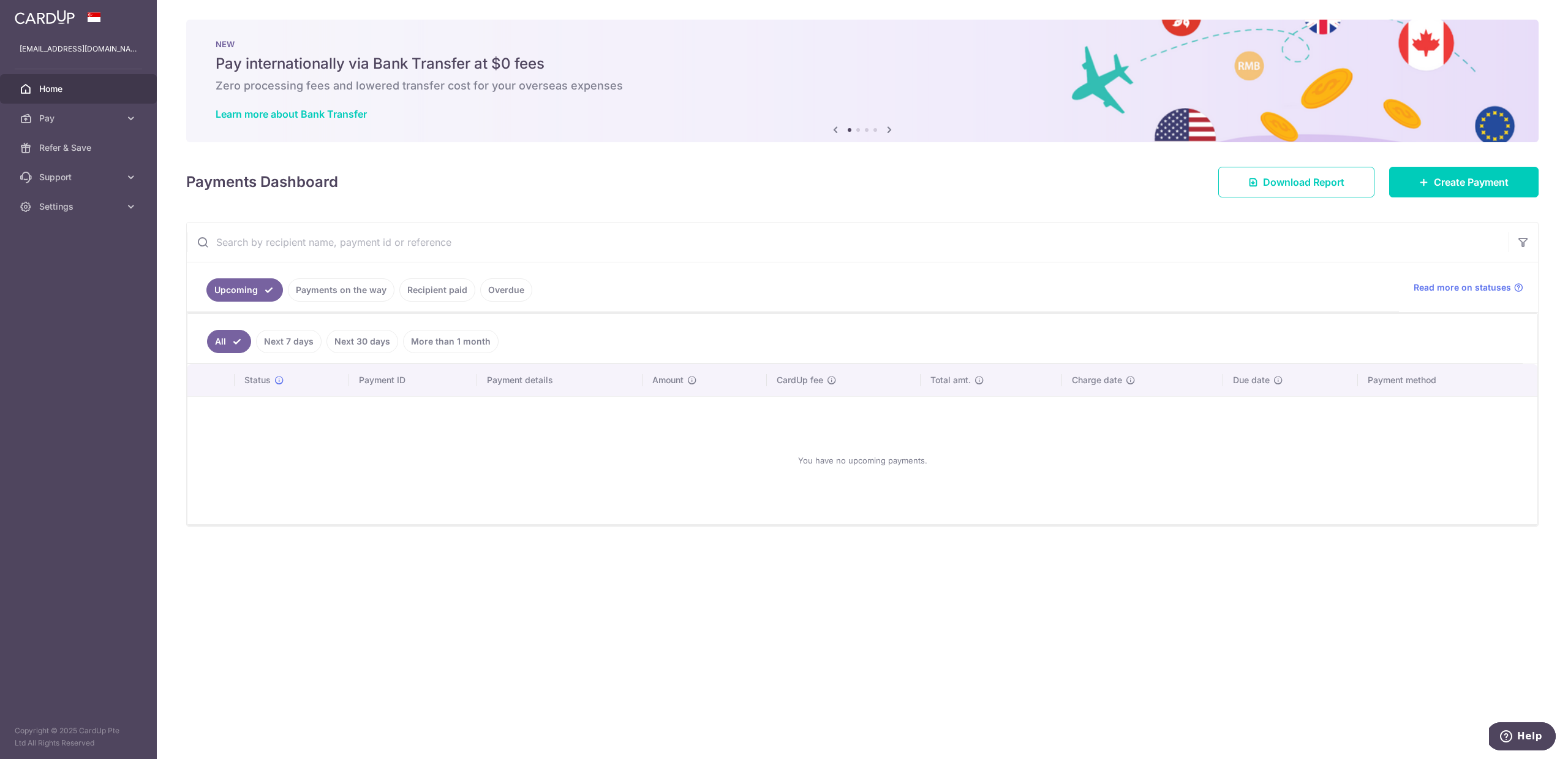
click at [1468, 589] on div "× Pause Schedule Pause all future payments in this series Pause just this one p…" at bounding box center [862, 379] width 1411 height 759
click at [1422, 574] on div "× Pause Schedule Pause all future payments in this series Pause just this one p…" at bounding box center [862, 379] width 1411 height 759
